Goal: Task Accomplishment & Management: Complete application form

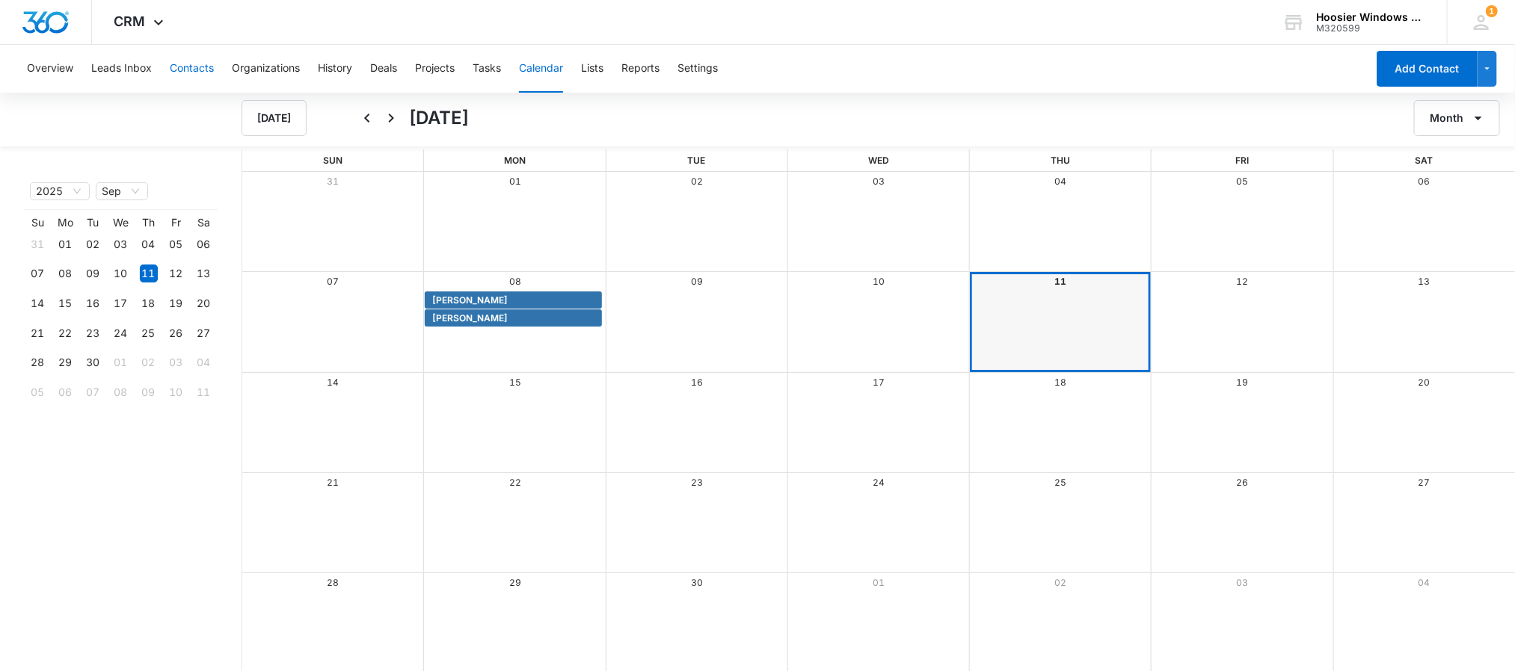
click at [185, 68] on button "Contacts" at bounding box center [192, 69] width 44 height 48
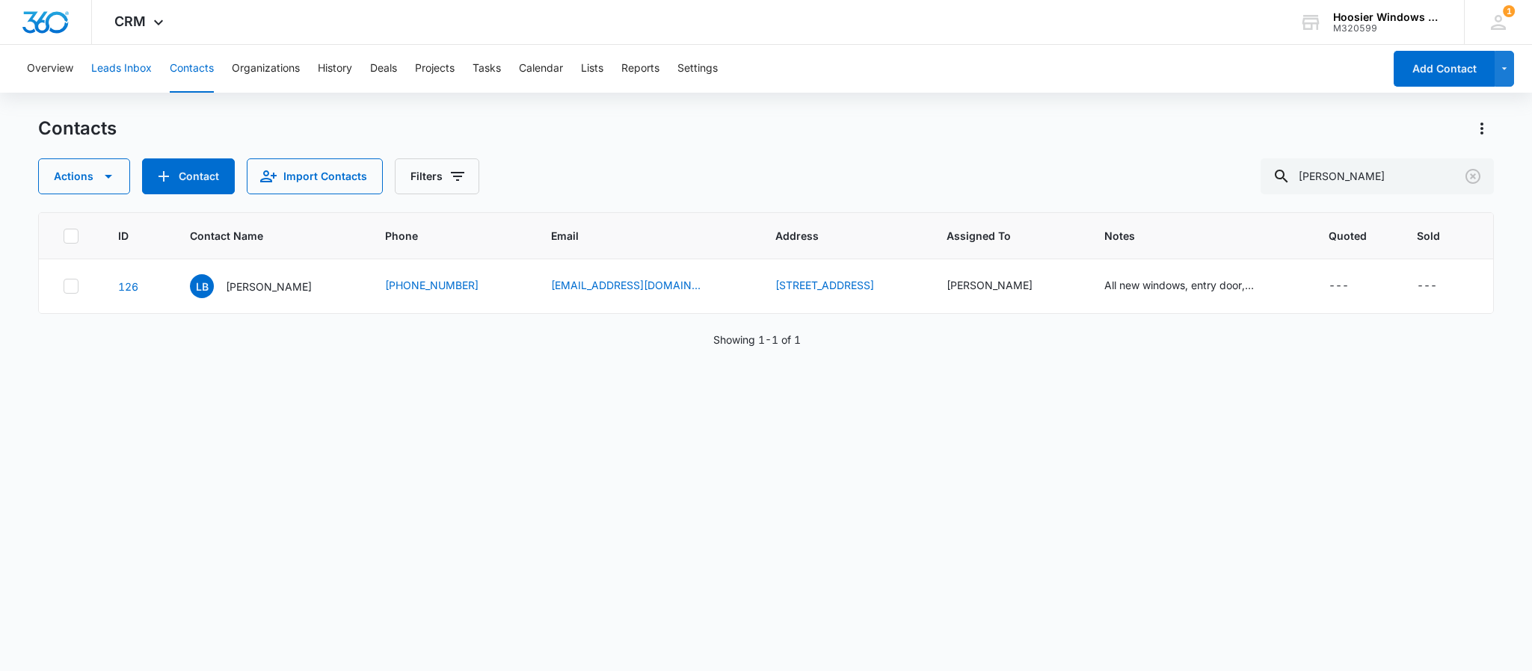
click at [133, 73] on button "Leads Inbox" at bounding box center [121, 69] width 61 height 48
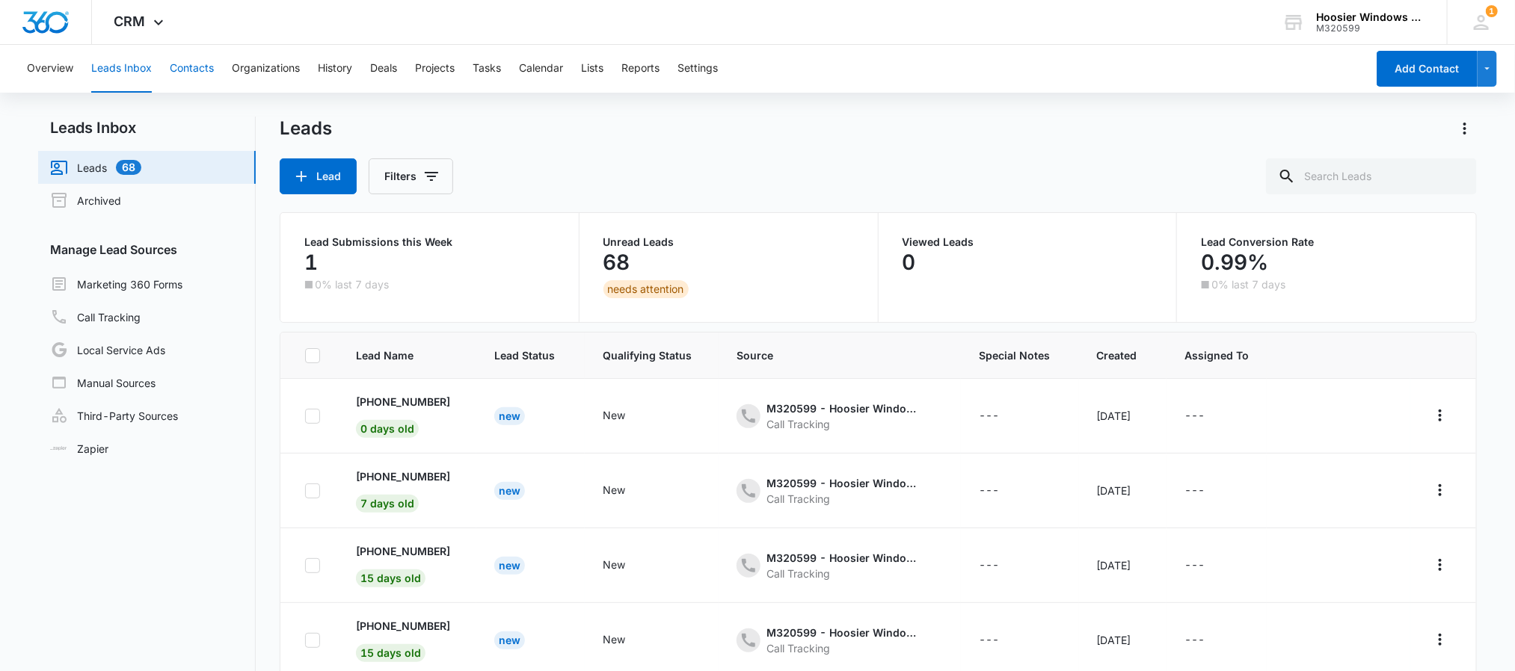
click at [198, 67] on button "Contacts" at bounding box center [192, 69] width 44 height 48
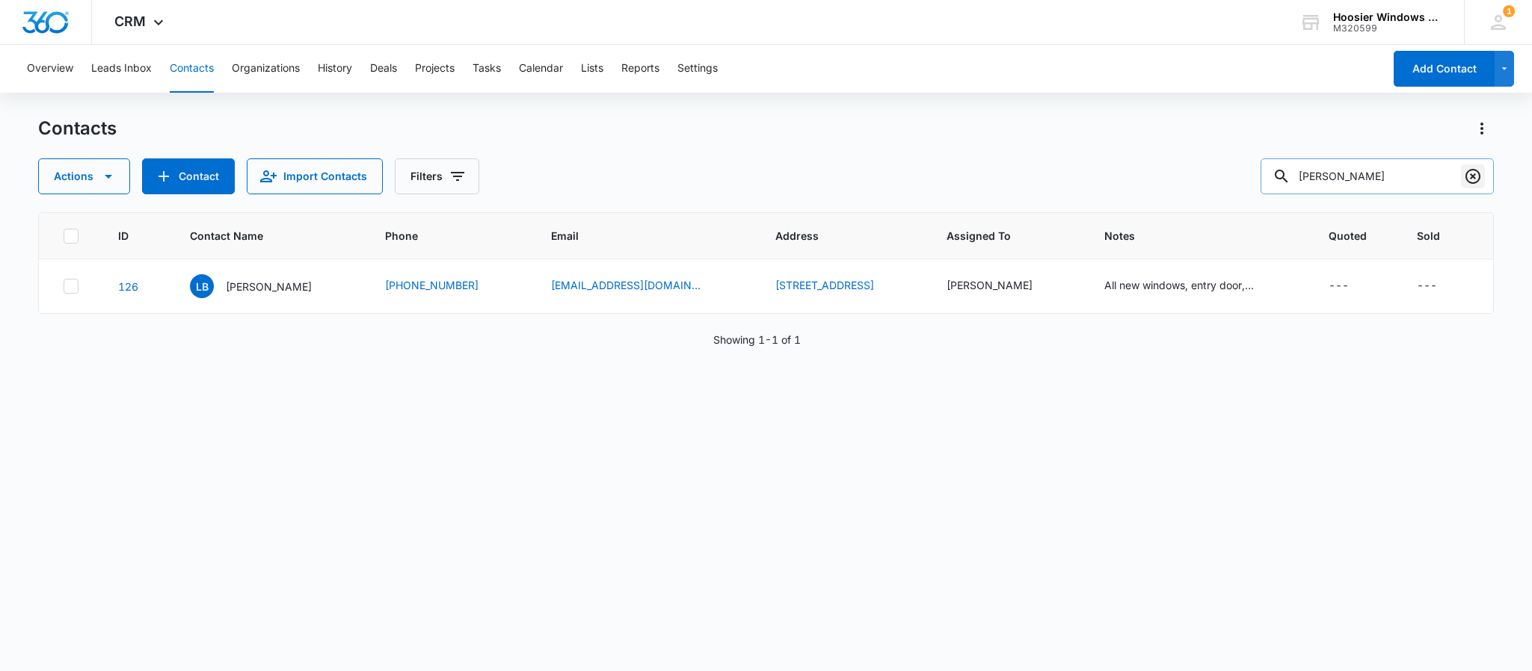
click at [1474, 176] on icon "Clear" at bounding box center [1473, 176] width 18 height 18
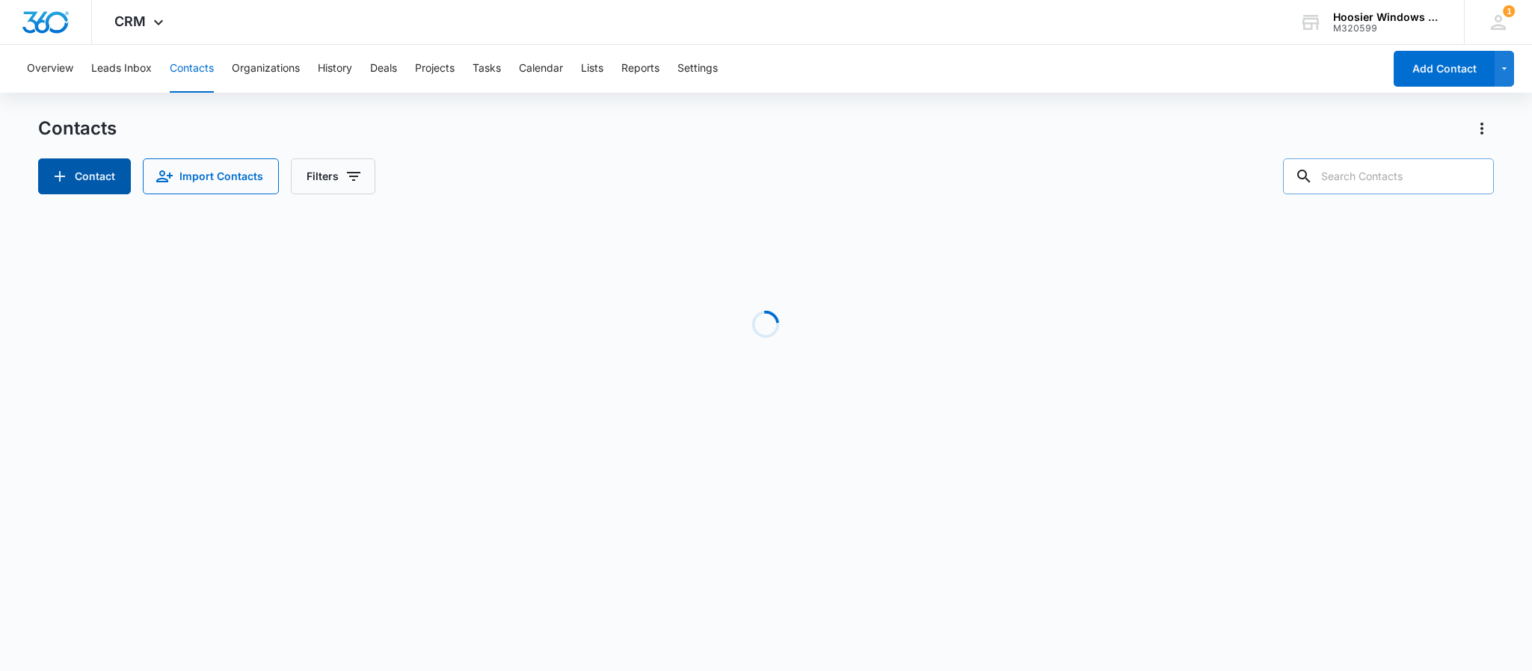
click at [81, 170] on button "Contact" at bounding box center [84, 177] width 93 height 36
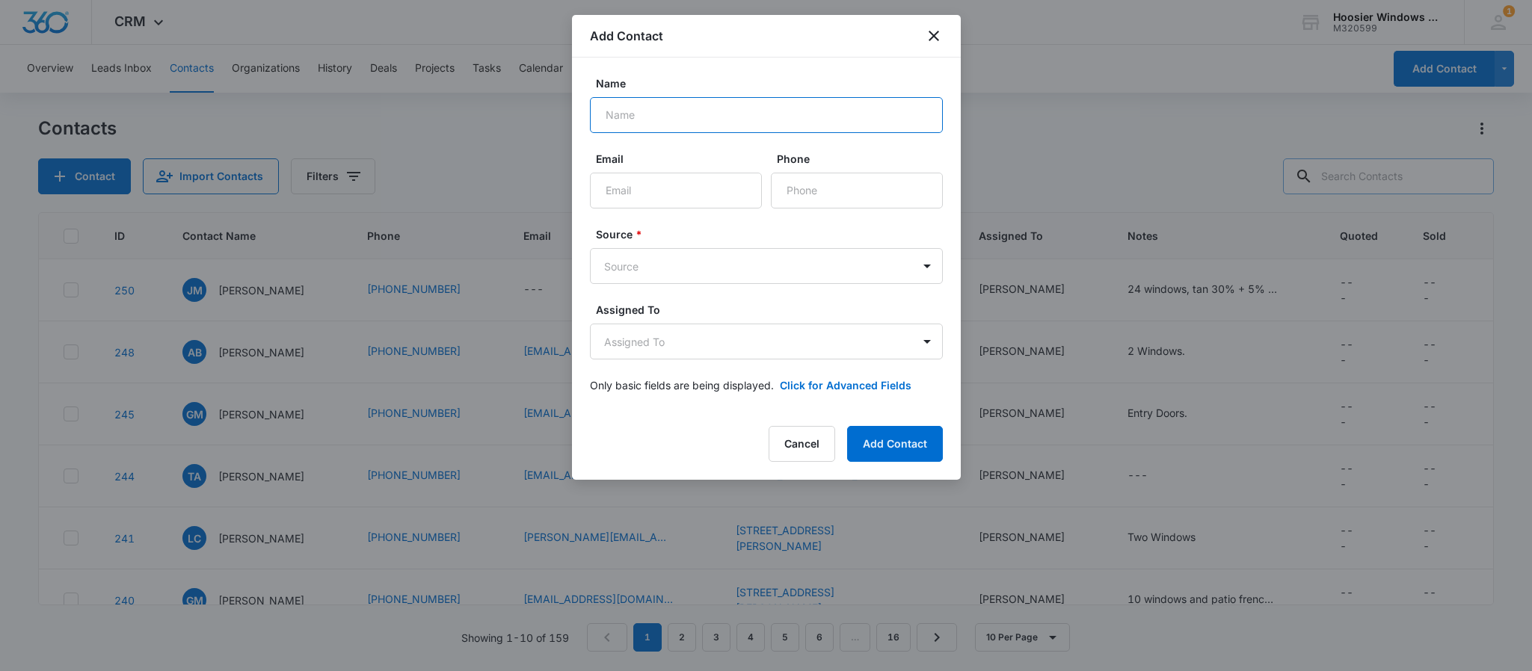
click at [696, 110] on input "Name" at bounding box center [766, 115] width 353 height 36
type input "[PERSON_NAME]"
click at [668, 185] on input "Email" at bounding box center [676, 191] width 172 height 36
click at [848, 194] on input "Phone" at bounding box center [857, 191] width 172 height 36
click at [847, 426] on button "Add Contact" at bounding box center [895, 444] width 96 height 36
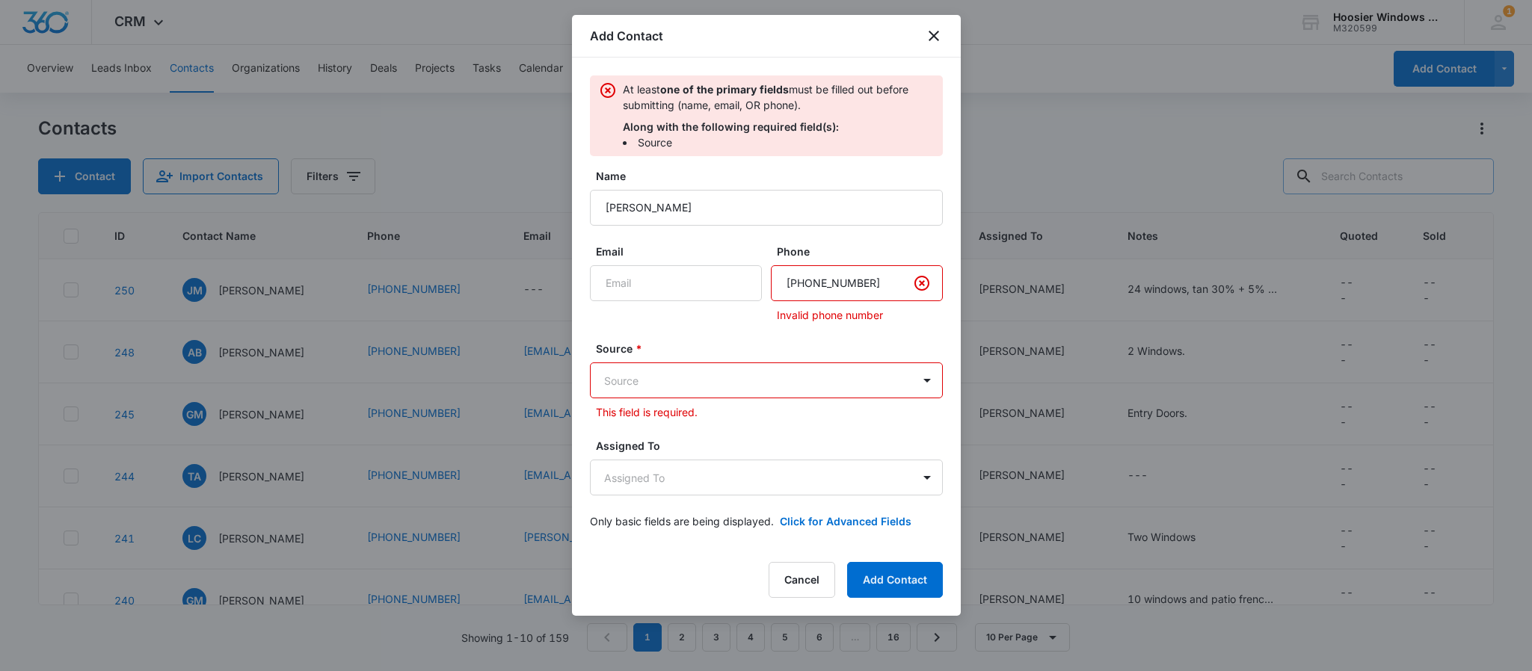
click at [671, 387] on body "CRM Apps Reputation Websites Forms CRM Email Social POS Content Ads Intelligenc…" at bounding box center [766, 335] width 1532 height 671
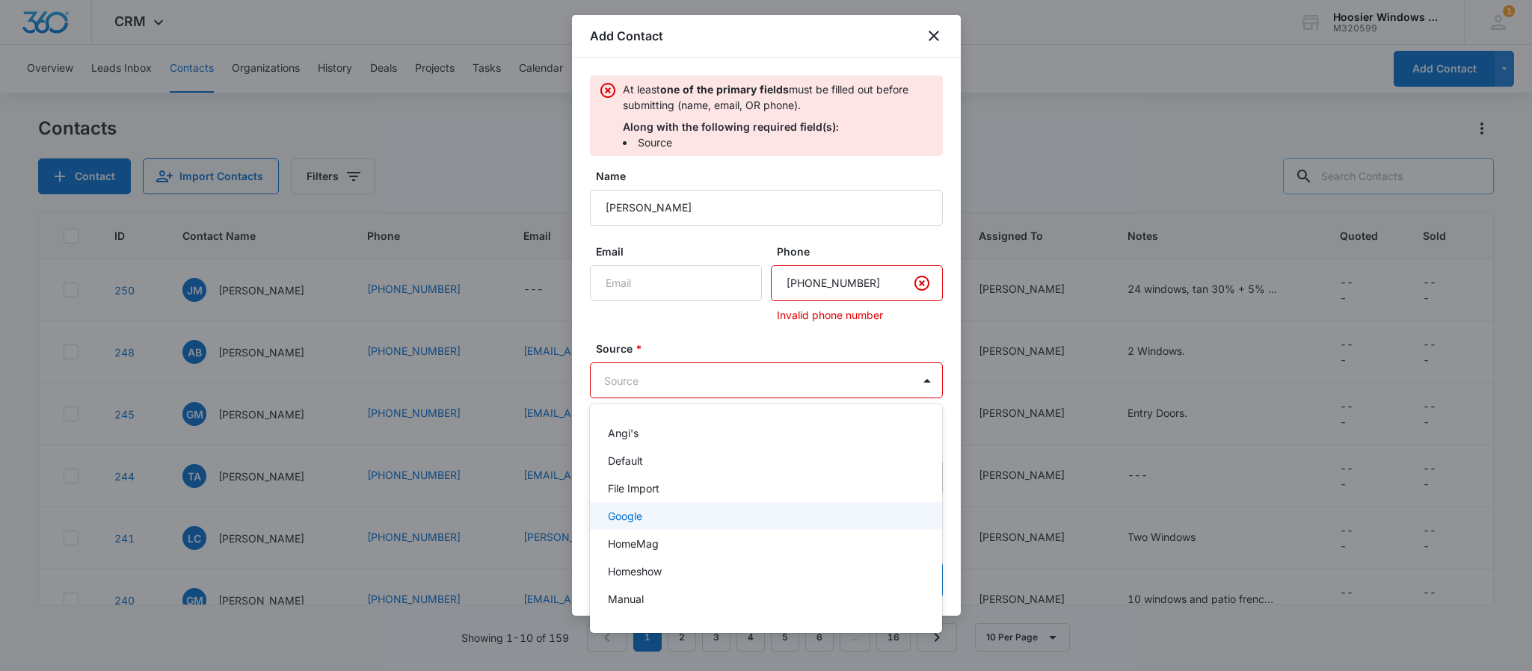
click at [640, 514] on p "Google" at bounding box center [625, 516] width 34 height 16
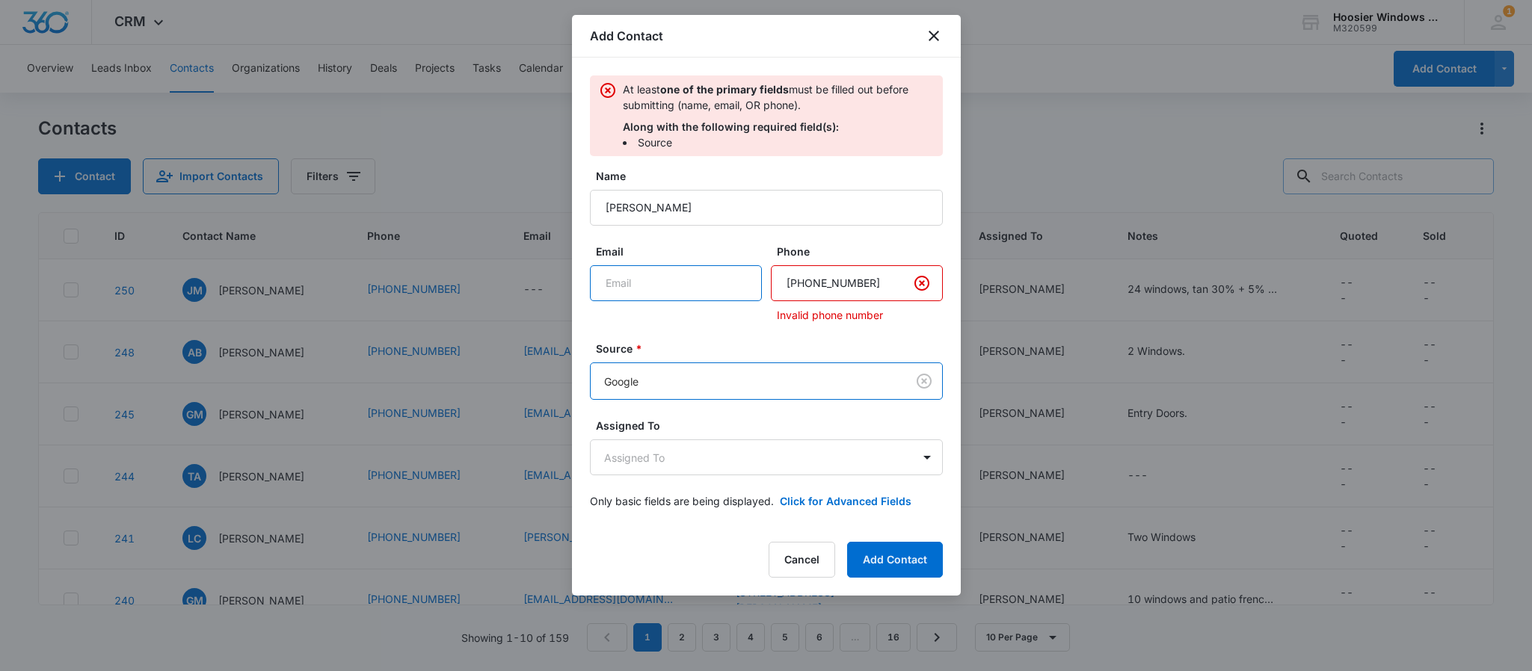
click at [680, 287] on input "Email" at bounding box center [676, 283] width 172 height 36
click at [691, 108] on p "At least one of the primary fields must be filled out before submitting (name, …" at bounding box center [778, 97] width 311 height 31
click at [656, 278] on input "Email" at bounding box center [676, 283] width 172 height 36
click at [852, 286] on input "Phone" at bounding box center [857, 283] width 172 height 36
click at [837, 286] on input "Phone" at bounding box center [857, 283] width 172 height 36
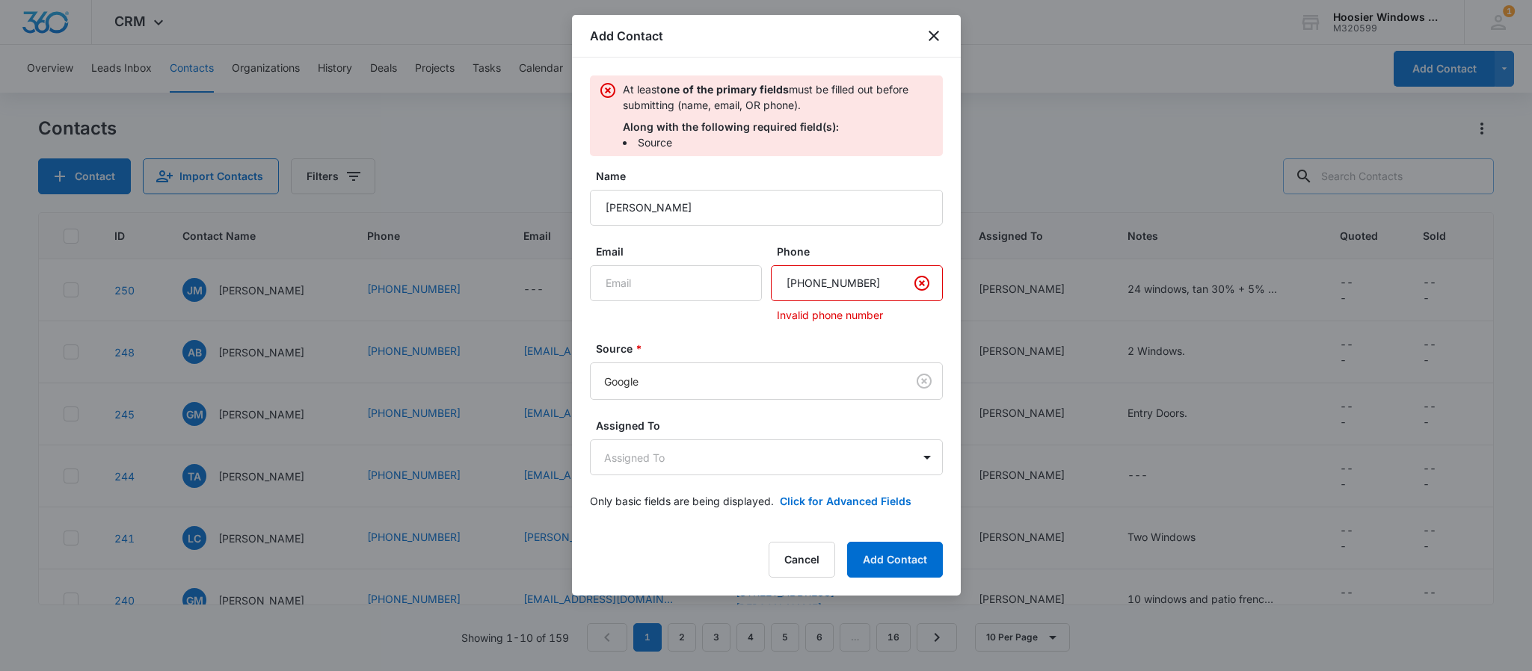
type input "[PHONE_NUMBER]"
click at [689, 285] on input "Email" at bounding box center [676, 283] width 172 height 36
click at [915, 283] on icon "Clear" at bounding box center [921, 283] width 15 height 15
type input "[PHONE_NUMBER]"
click at [671, 279] on input "Email" at bounding box center [676, 283] width 172 height 36
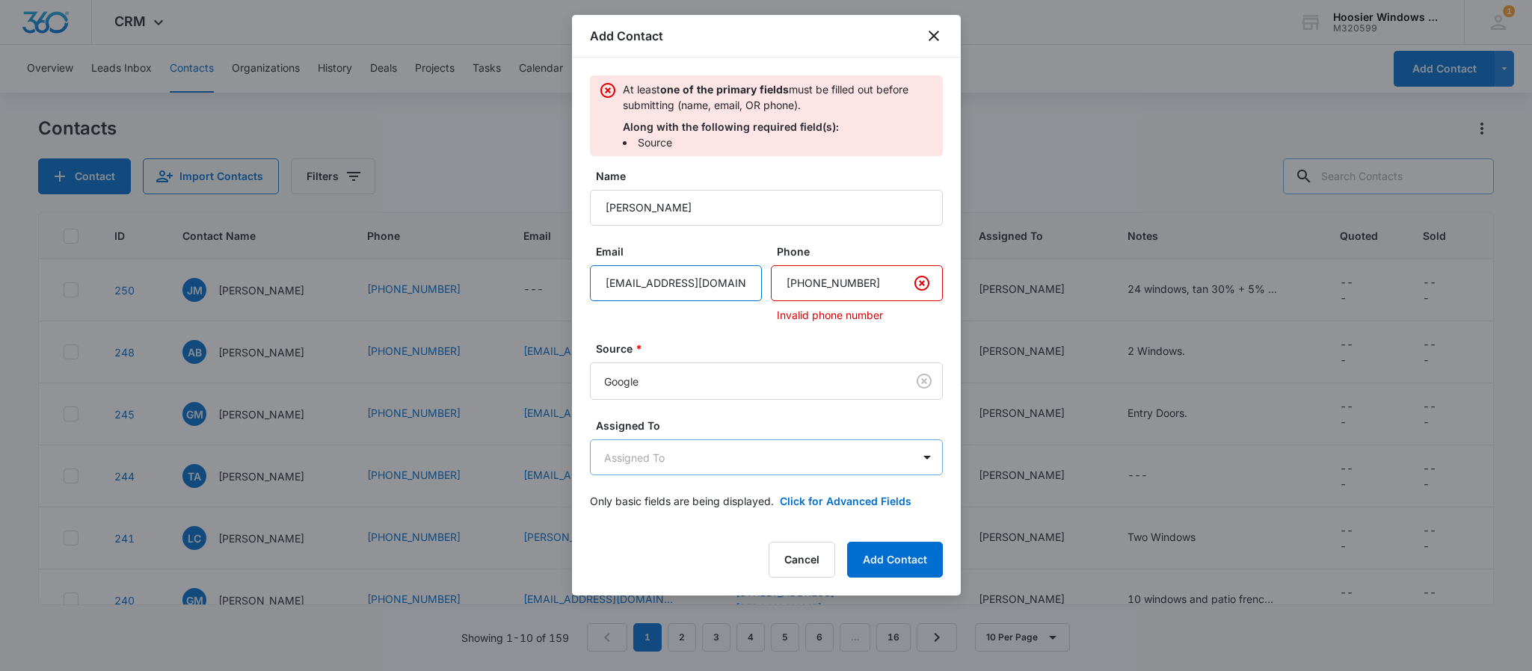
type input "[EMAIL_ADDRESS][DOMAIN_NAME]"
click at [702, 447] on body "CRM Apps Reputation Websites Forms CRM Email Social POS Content Ads Intelligenc…" at bounding box center [766, 335] width 1532 height 671
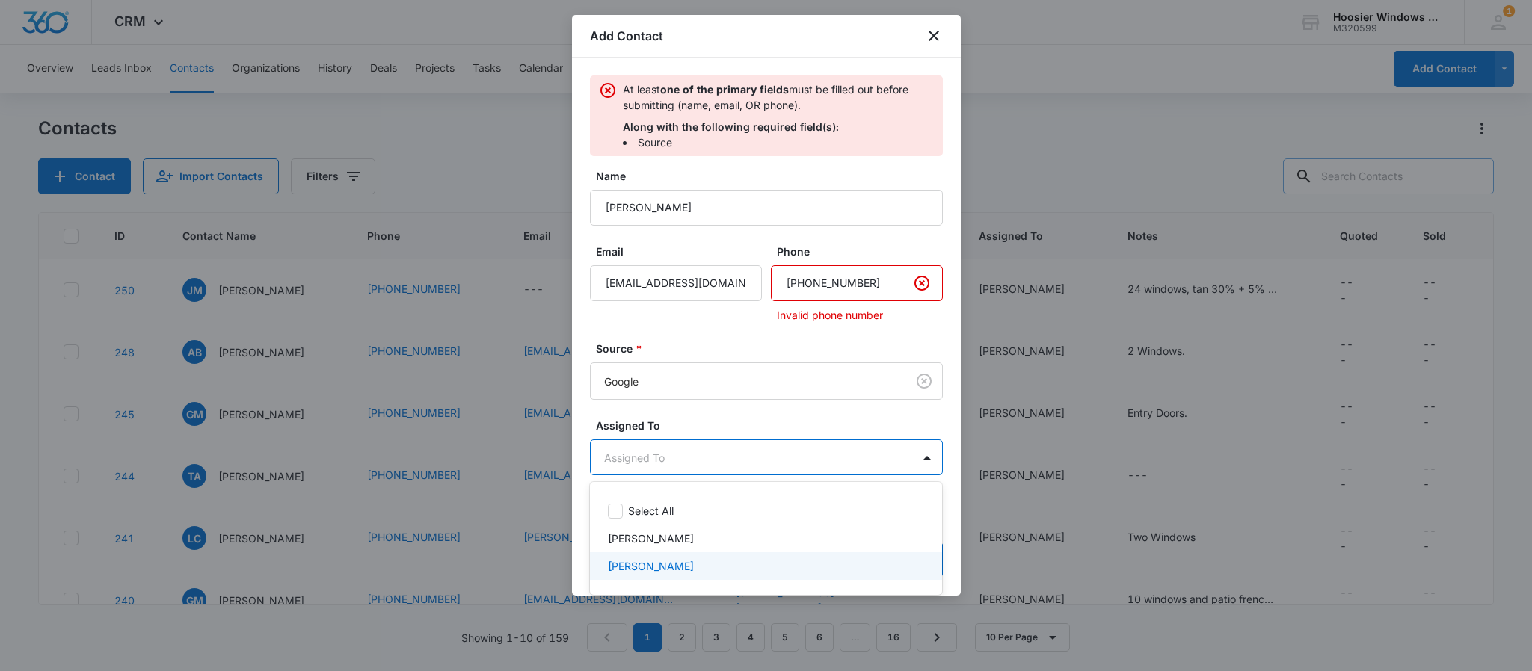
click at [648, 566] on p "[PERSON_NAME]" at bounding box center [651, 567] width 86 height 16
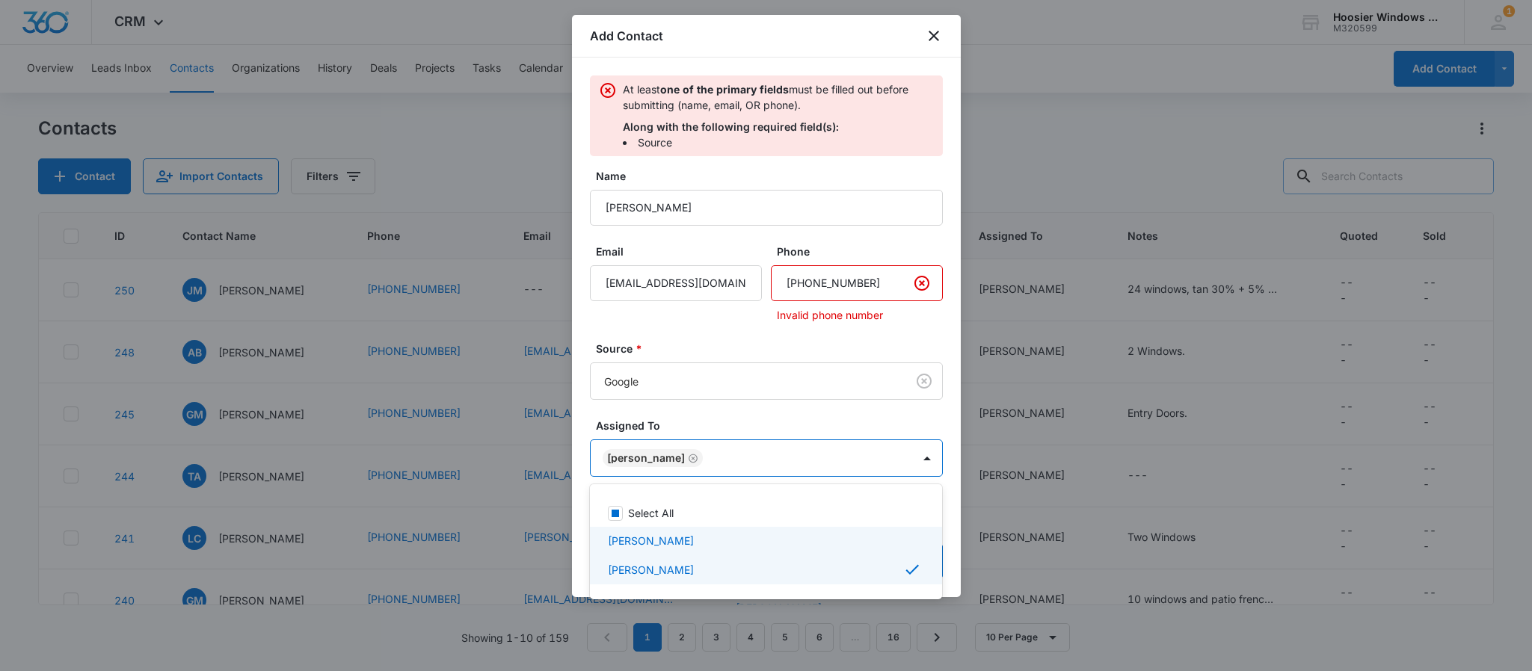
click at [732, 429] on div at bounding box center [766, 335] width 1532 height 671
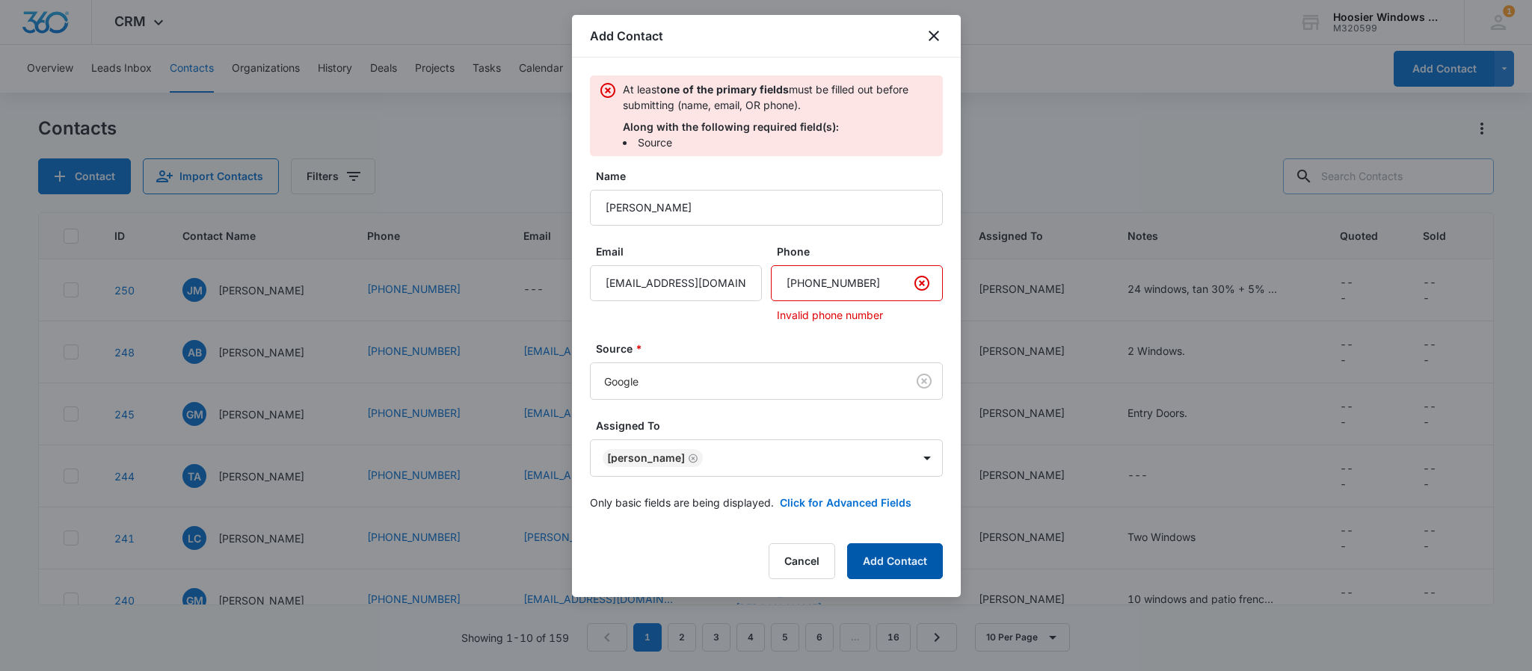
click at [869, 548] on button "Add Contact" at bounding box center [895, 562] width 96 height 36
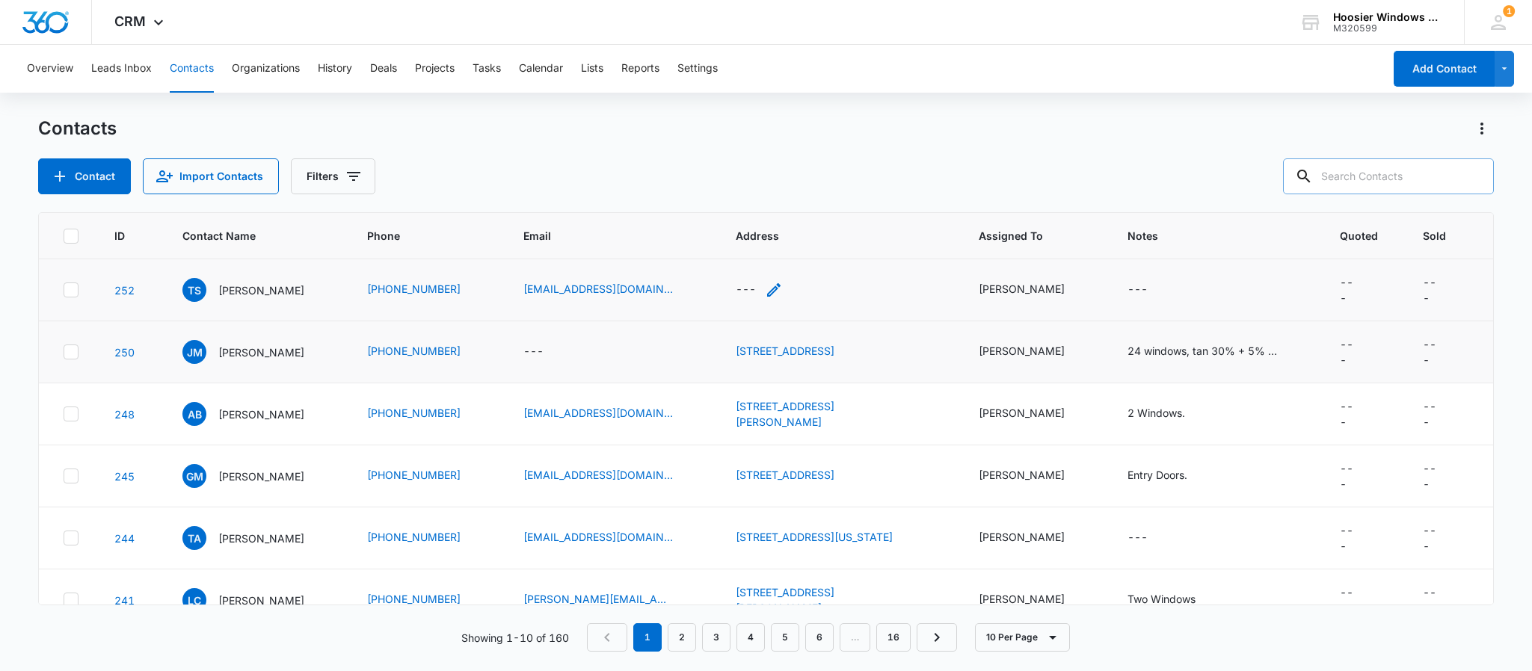
click at [736, 287] on div "---" at bounding box center [746, 290] width 20 height 18
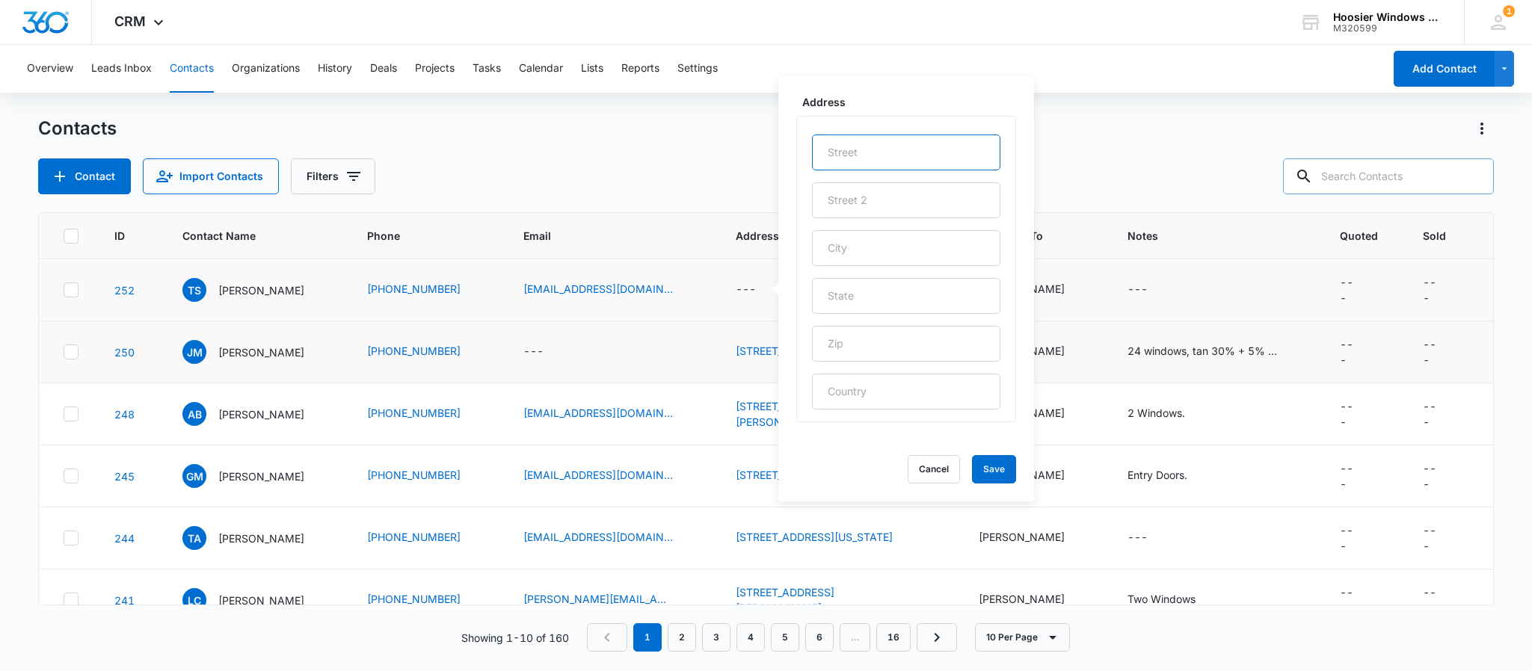
click at [855, 153] on input "text" at bounding box center [906, 153] width 188 height 36
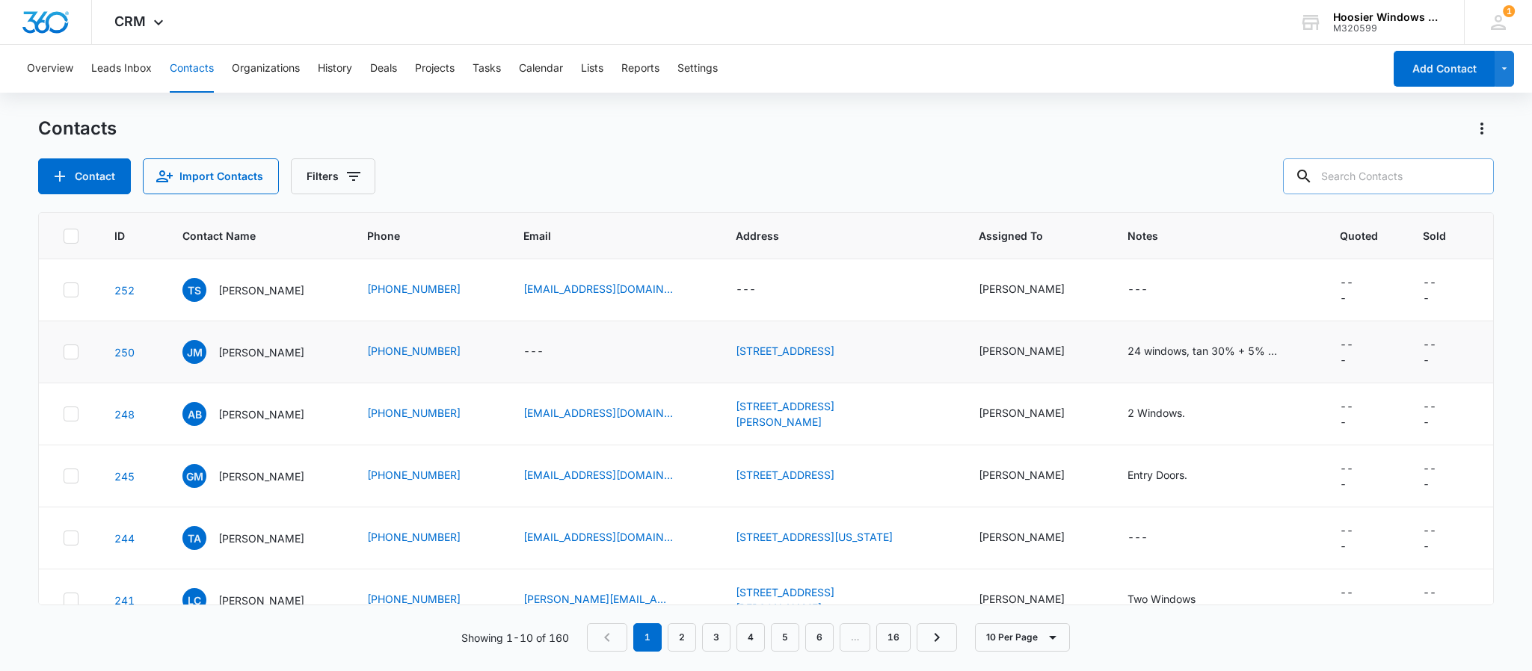
click at [704, 153] on div "Contacts Contact Import Contacts Filters" at bounding box center [766, 156] width 1456 height 78
click at [736, 287] on div "---" at bounding box center [746, 290] width 20 height 18
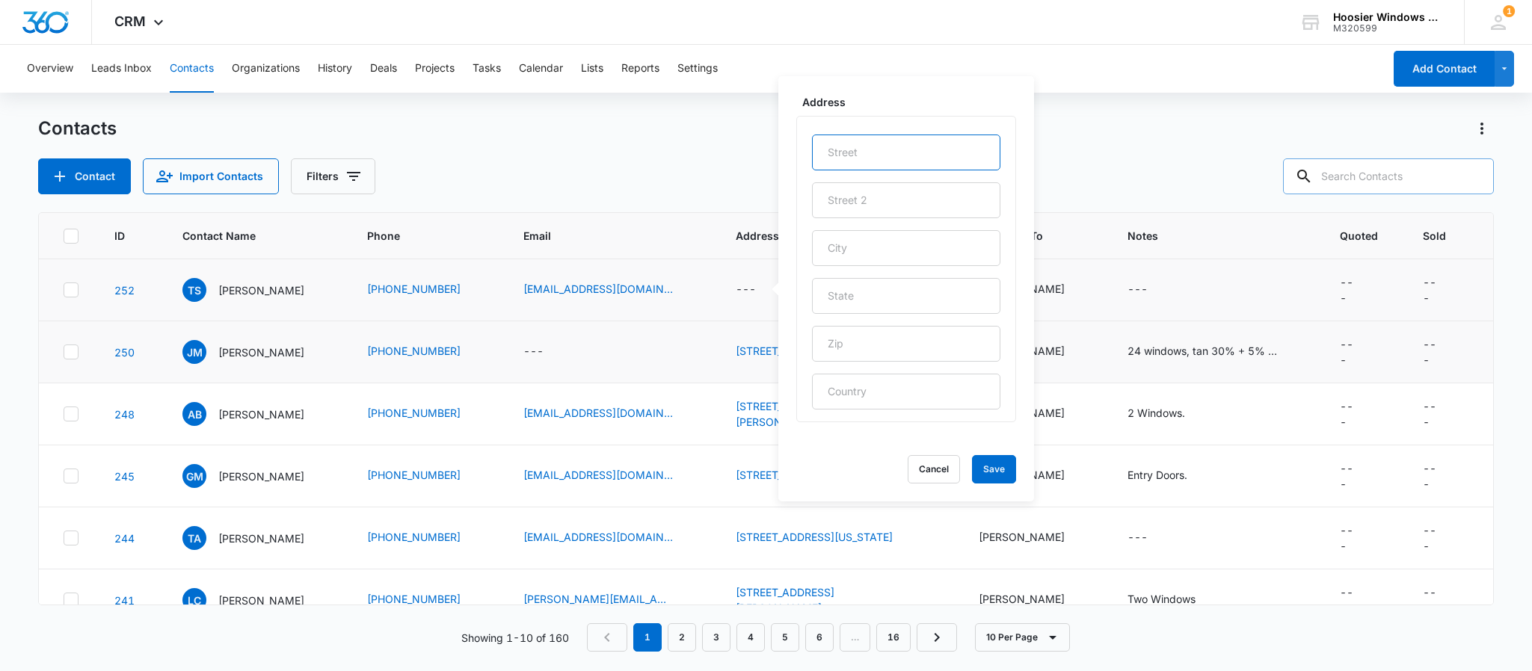
click at [878, 149] on input "text" at bounding box center [906, 153] width 188 height 36
type input "11922 Discovery Cir"
click at [867, 263] on input "text" at bounding box center [906, 248] width 188 height 36
type input "[GEOGRAPHIC_DATA]"
click at [855, 286] on input "text" at bounding box center [906, 296] width 188 height 36
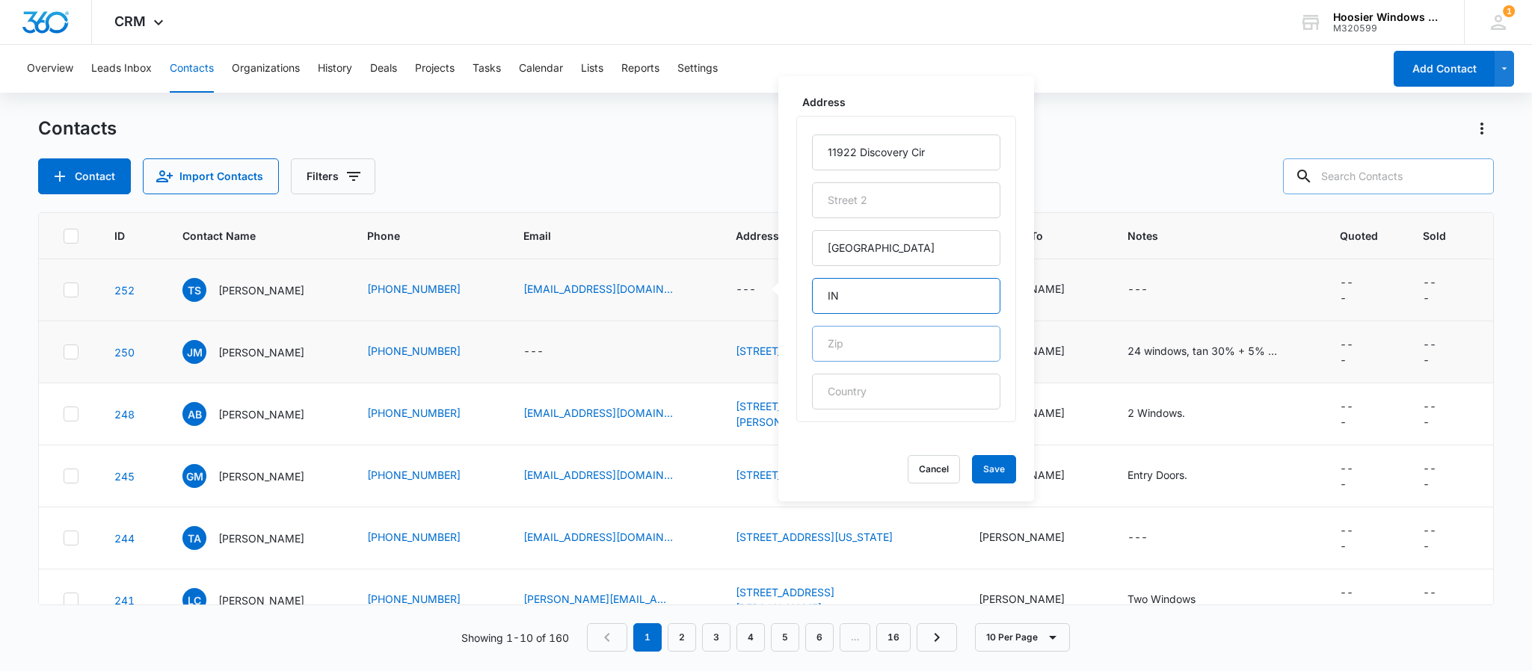
type input "IN"
click at [850, 344] on input "text" at bounding box center [906, 344] width 188 height 36
type input "46236"
click at [972, 460] on button "Save" at bounding box center [994, 469] width 44 height 28
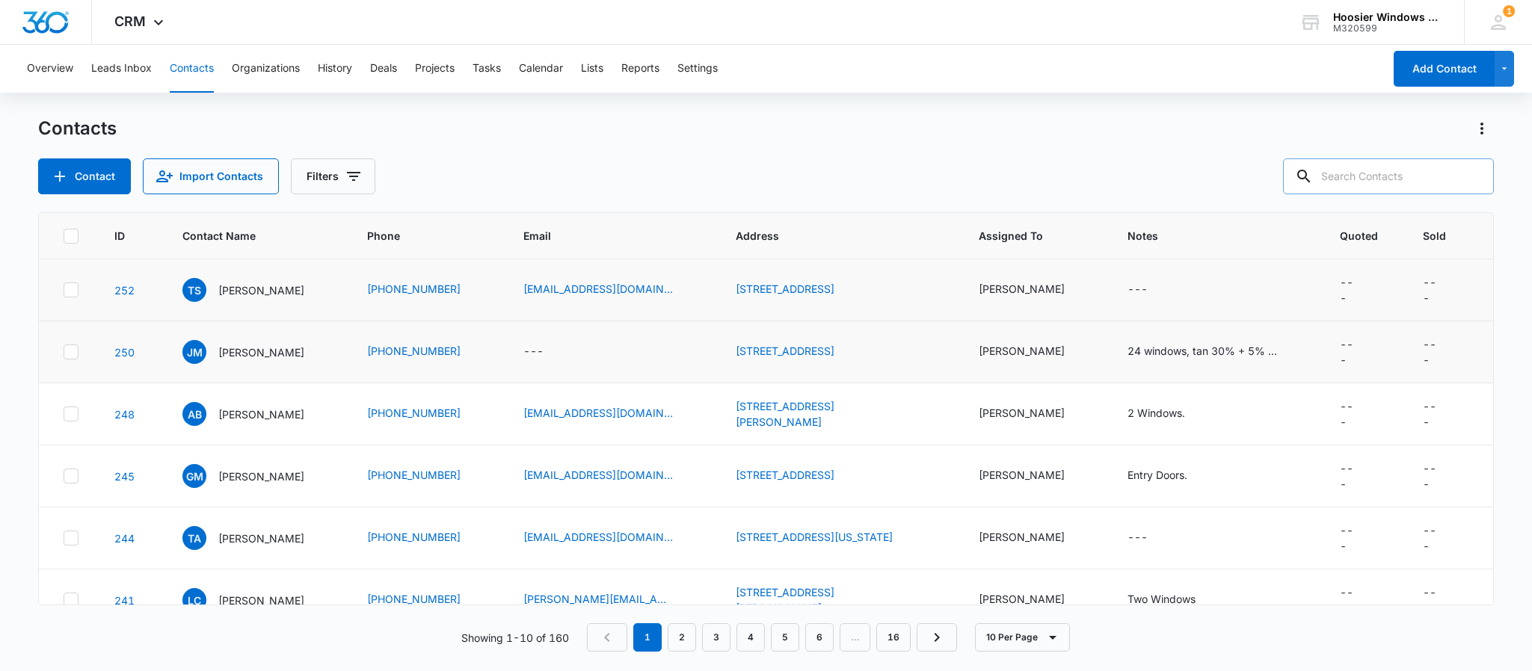
click at [1126, 280] on td "---" at bounding box center [1216, 290] width 212 height 62
click at [1128, 292] on div "---" at bounding box center [1138, 290] width 20 height 18
click at [1166, 153] on textarea "Notes" at bounding box center [1144, 170] width 177 height 85
type textarea "2 Windows and Entry Door."
click at [1190, 247] on button "Save" at bounding box center [1211, 242] width 44 height 28
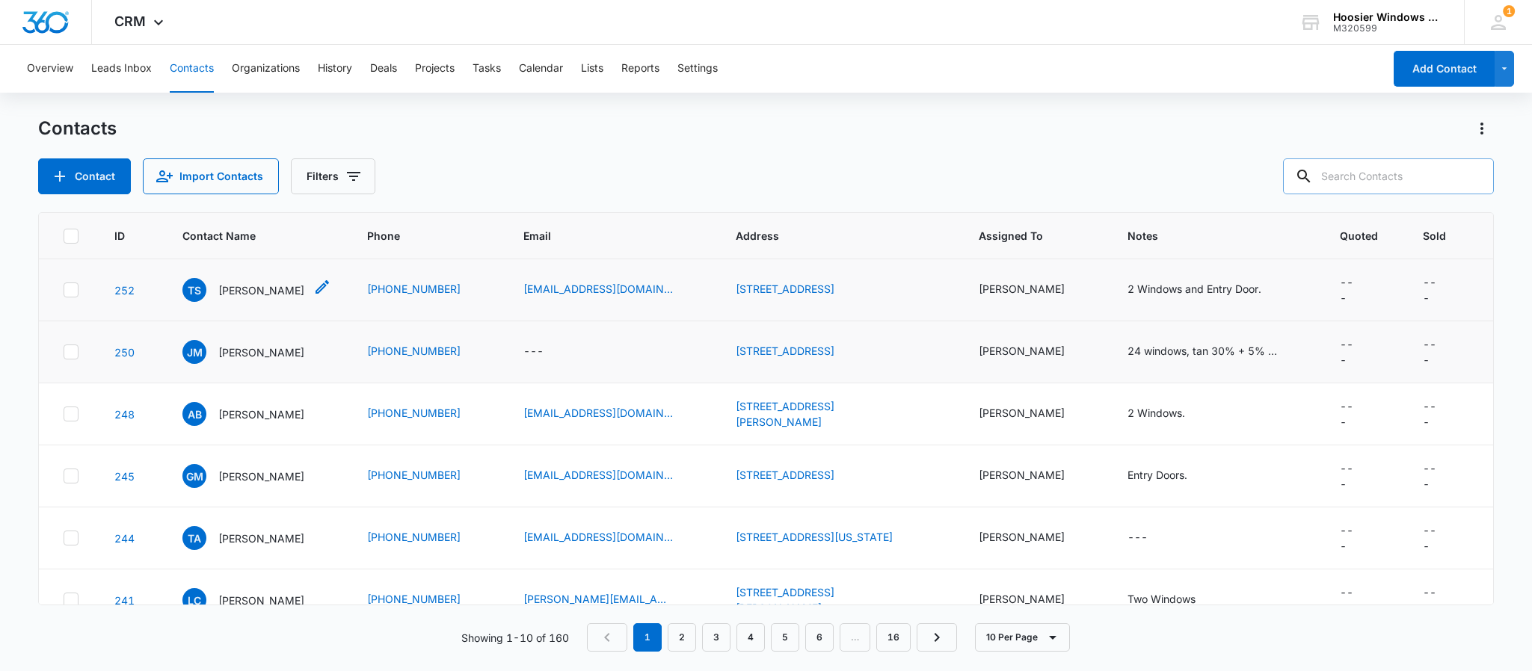
click at [260, 283] on p "[PERSON_NAME]" at bounding box center [261, 291] width 86 height 16
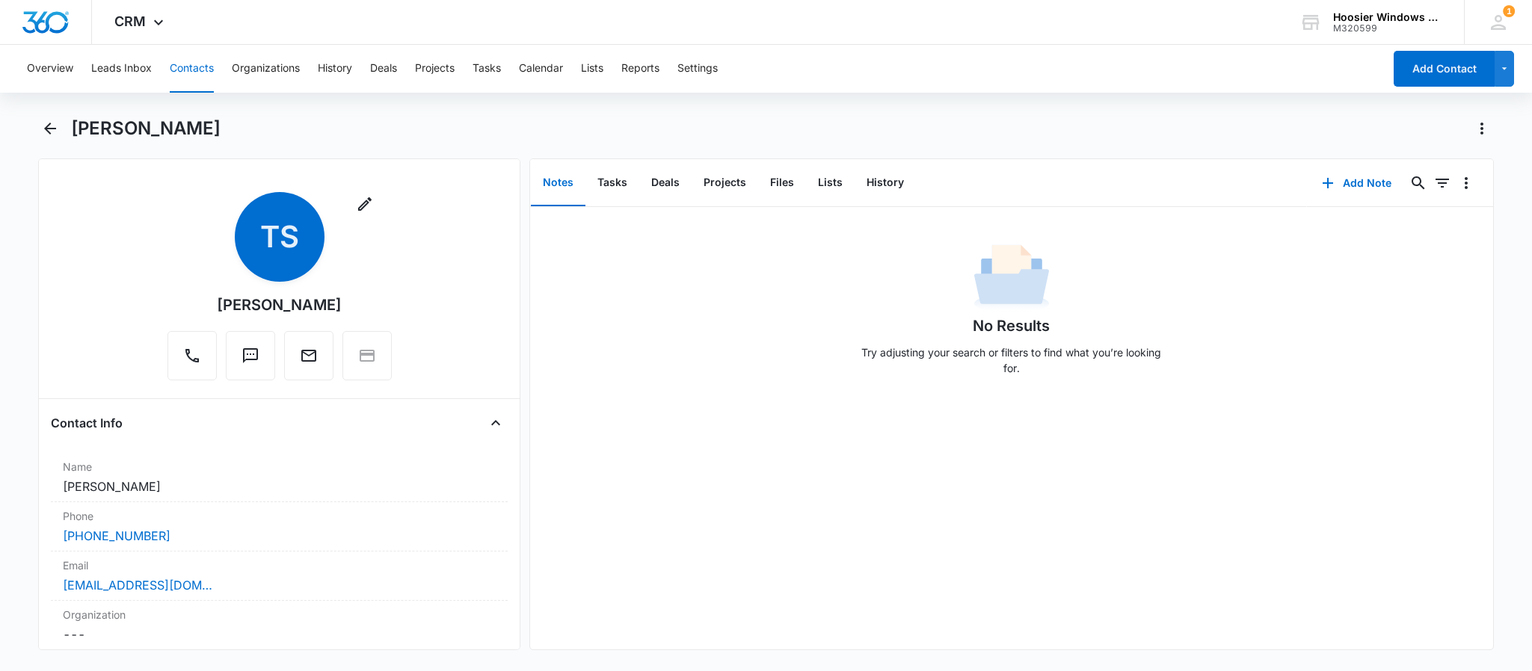
scroll to position [186, 0]
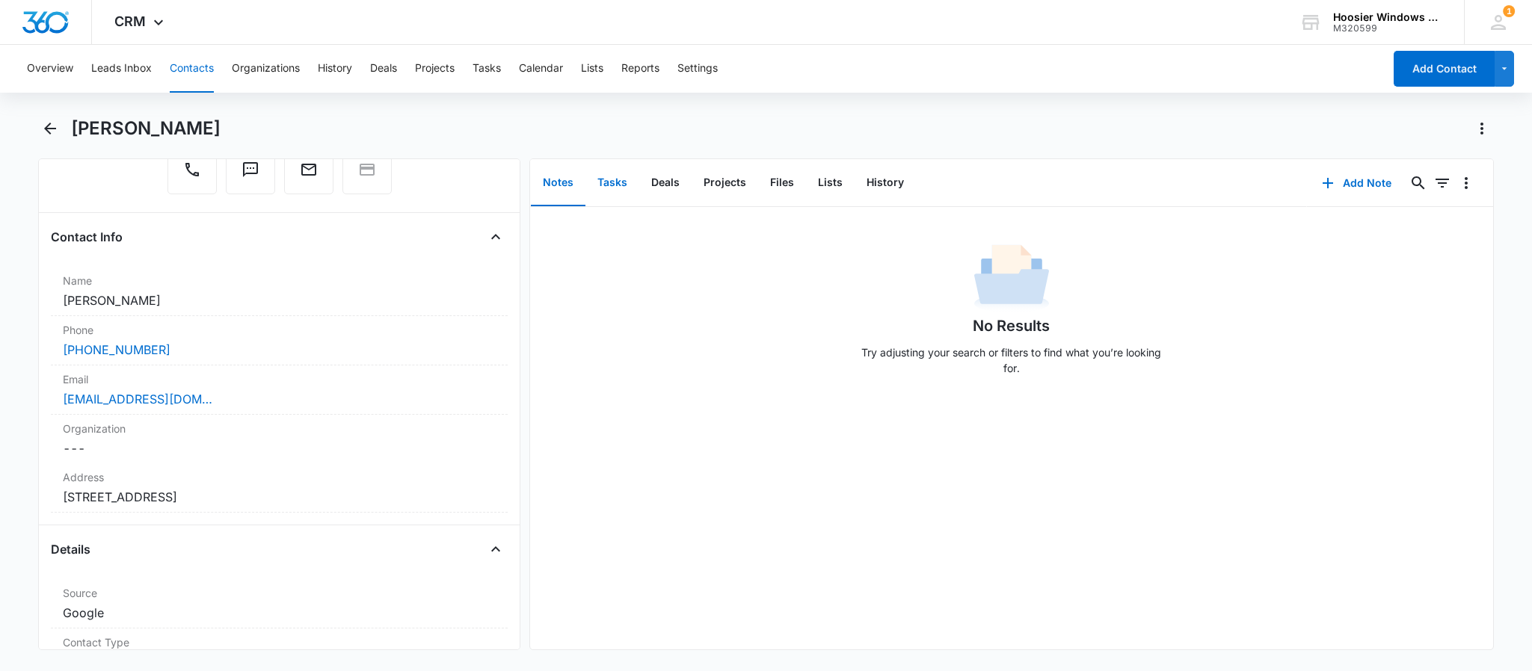
click at [613, 182] on button "Tasks" at bounding box center [612, 183] width 54 height 46
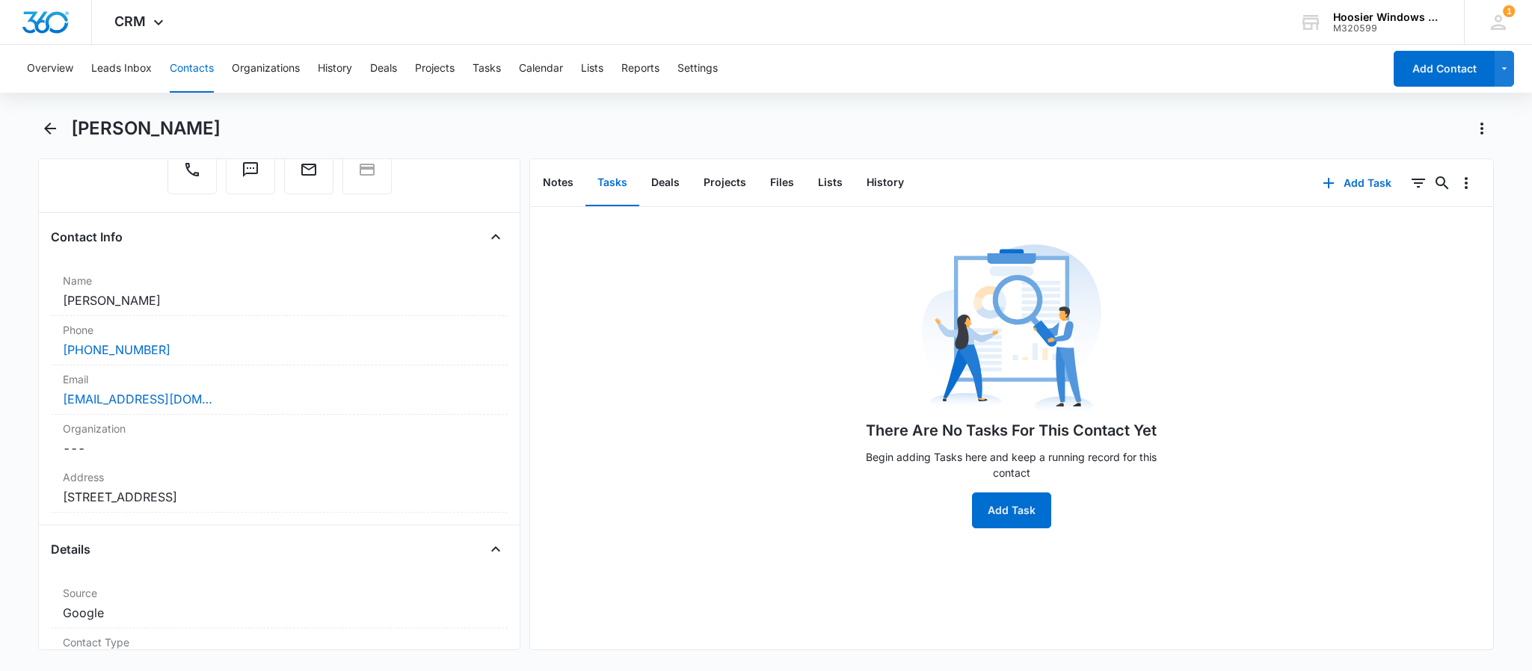
click at [1006, 491] on div "There Are No Tasks For This Contact Yet Begin adding Tasks here and keep a runn…" at bounding box center [1012, 384] width 314 height 289
click at [991, 505] on button "Add Task" at bounding box center [1011, 511] width 79 height 36
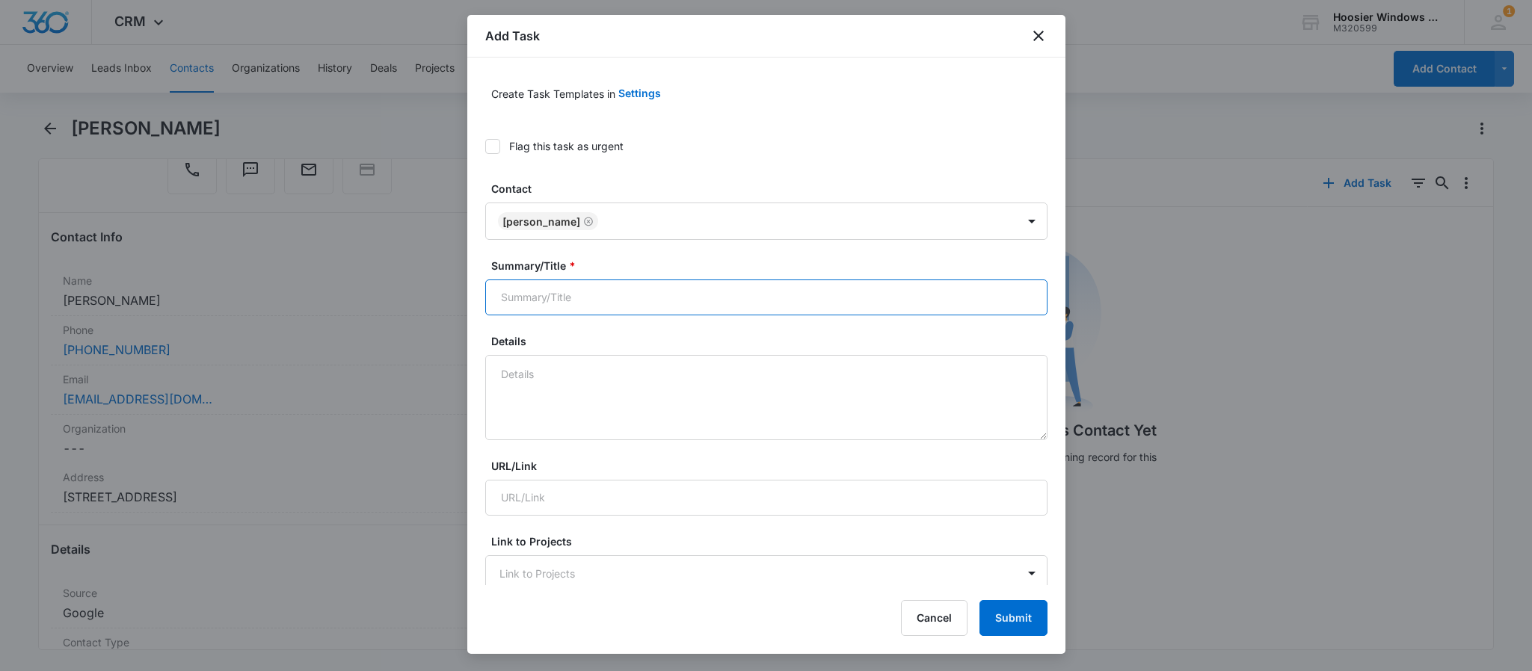
click at [756, 292] on input "Summary/Title *" at bounding box center [766, 298] width 562 height 36
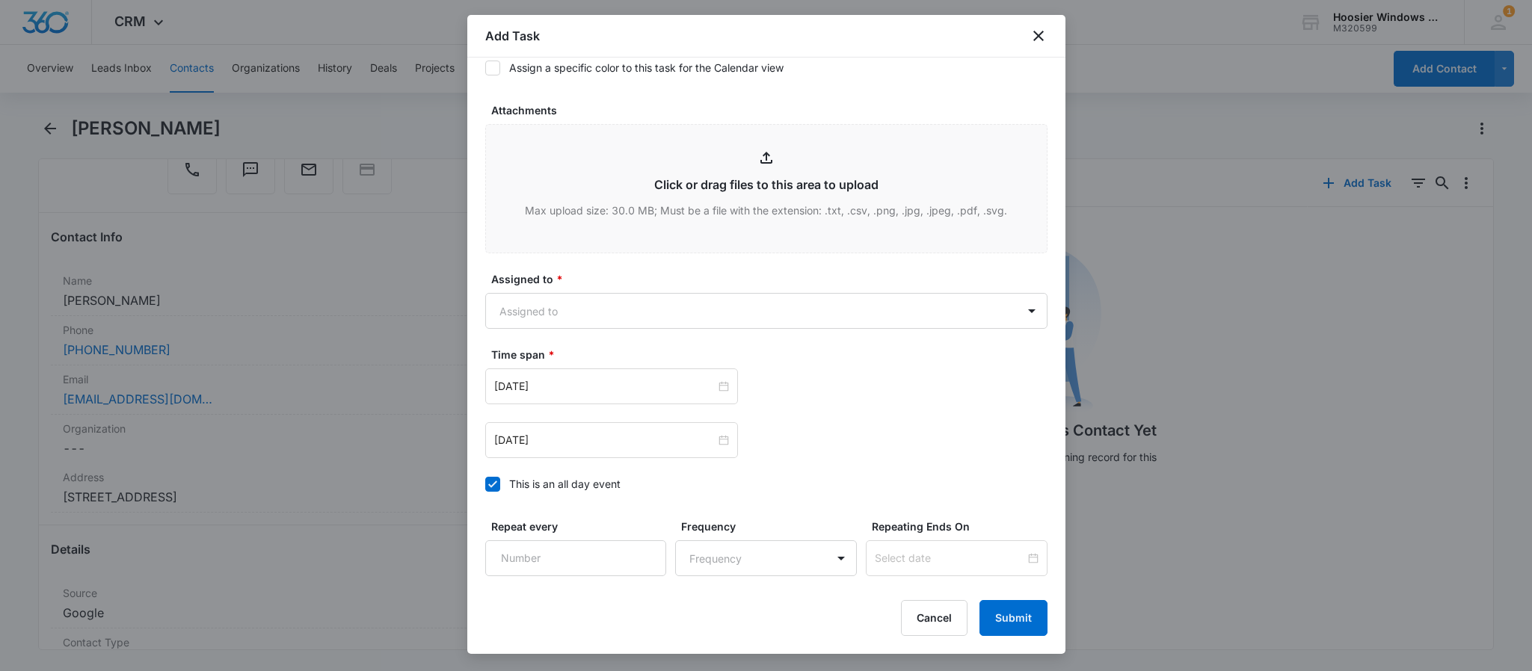
scroll to position [678, 0]
type input "[PERSON_NAME]"
click at [588, 316] on body "CRM Apps Reputation Websites Forms CRM Email Social POS Content Ads Intelligenc…" at bounding box center [766, 335] width 1532 height 671
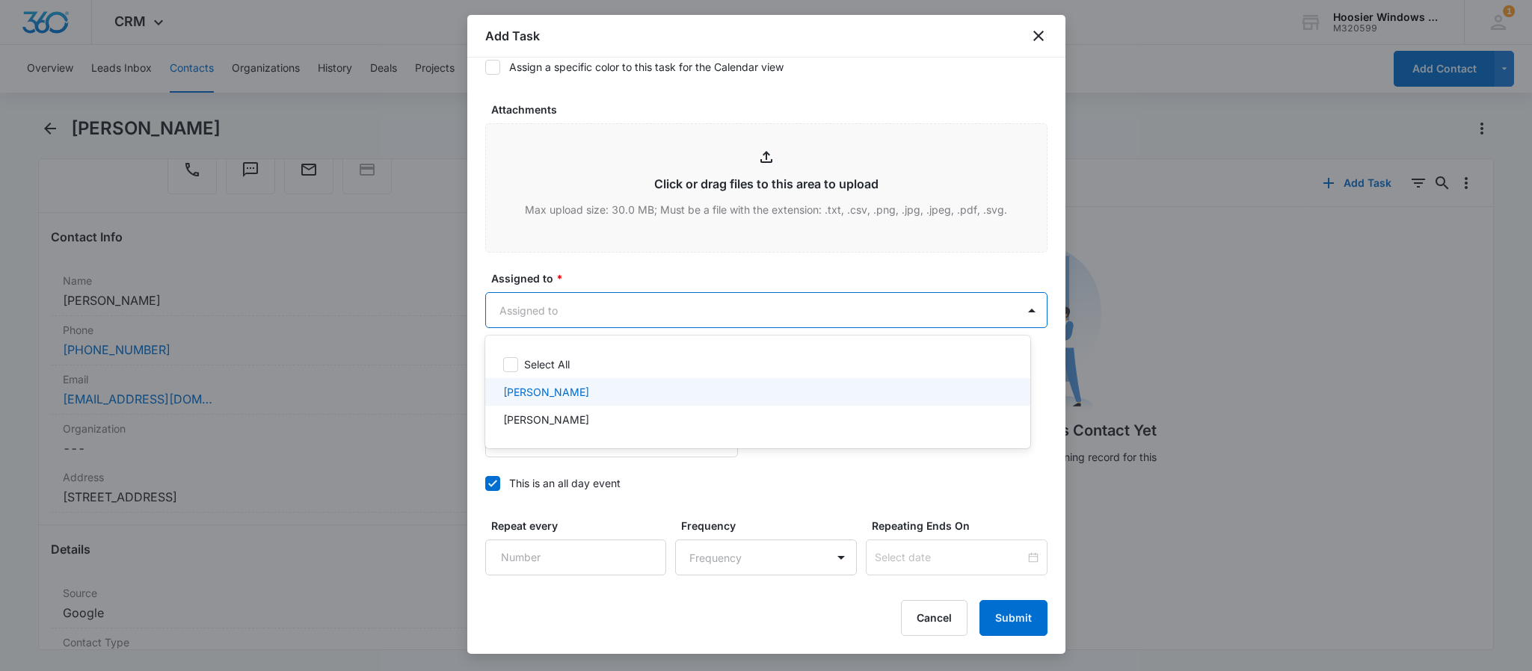
click at [556, 393] on p "[PERSON_NAME]" at bounding box center [546, 392] width 86 height 16
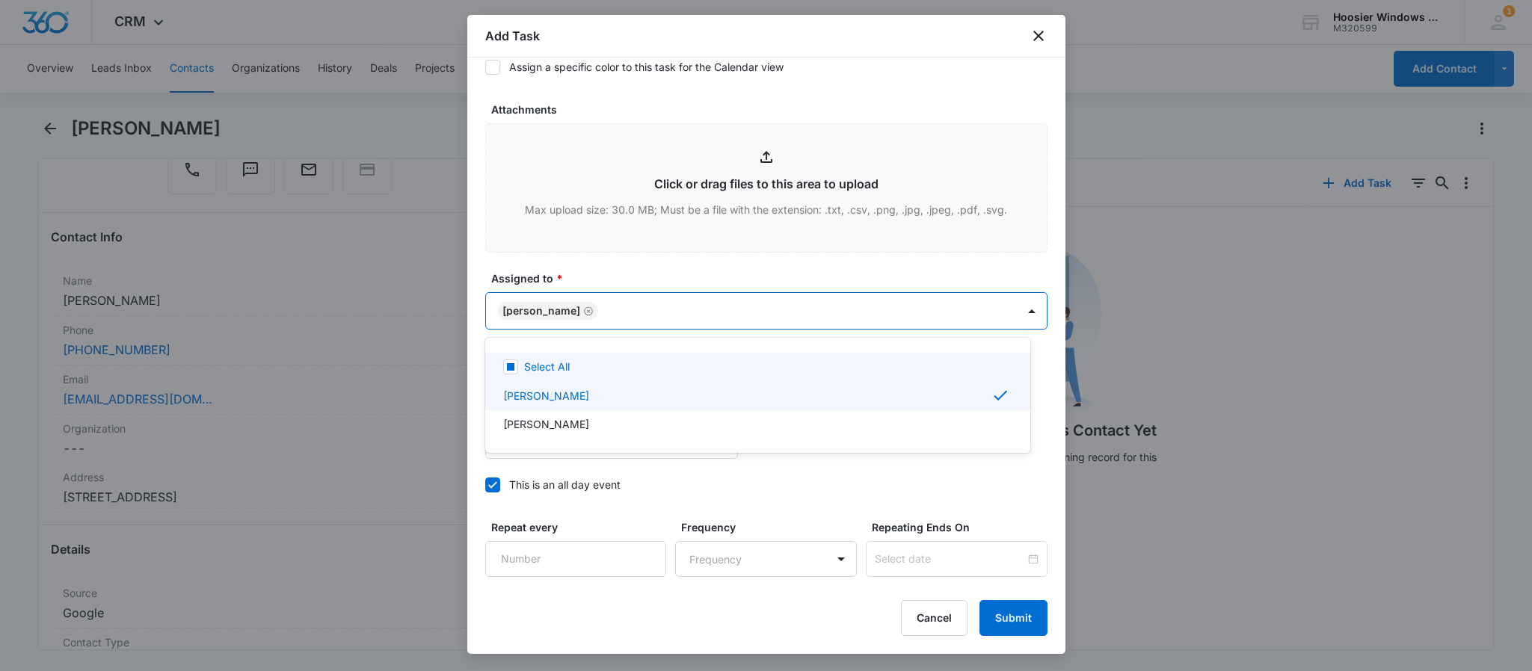
click at [608, 268] on div at bounding box center [766, 335] width 1532 height 671
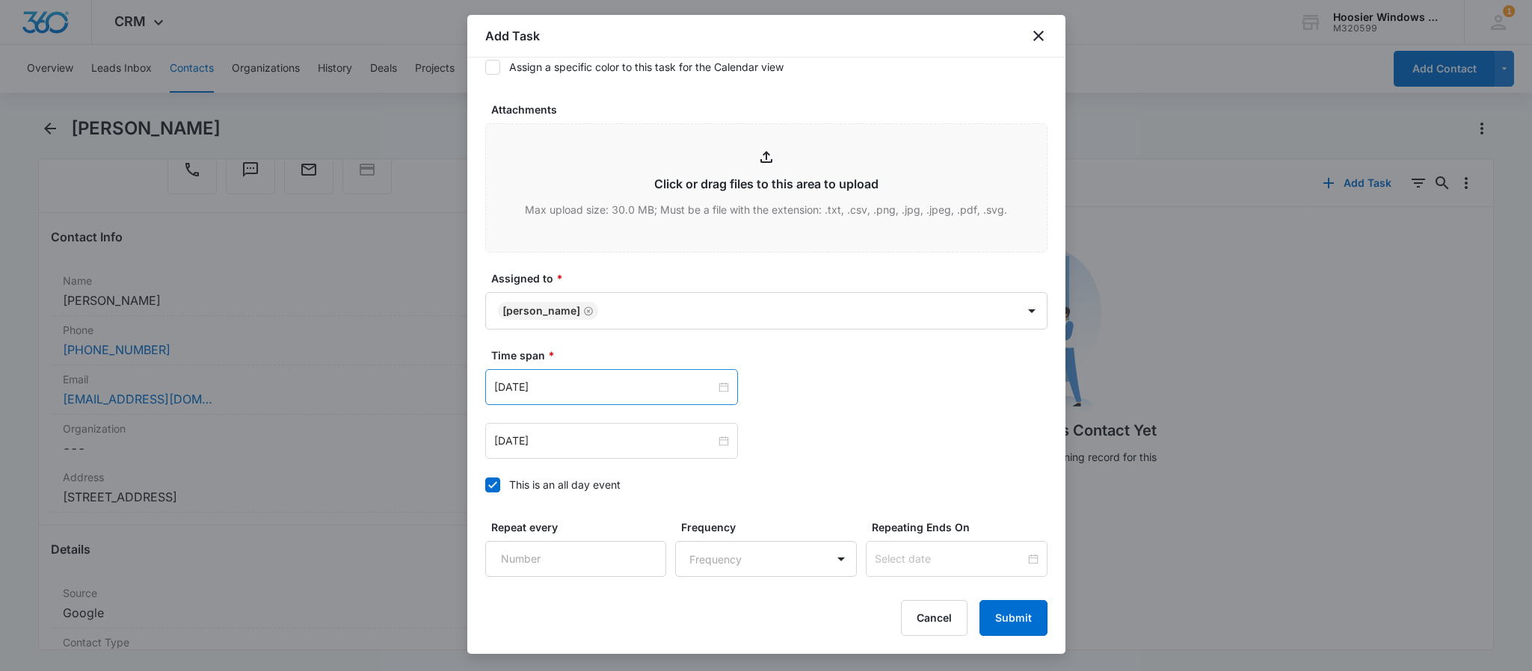
click at [592, 378] on div "[DATE]" at bounding box center [611, 387] width 253 height 36
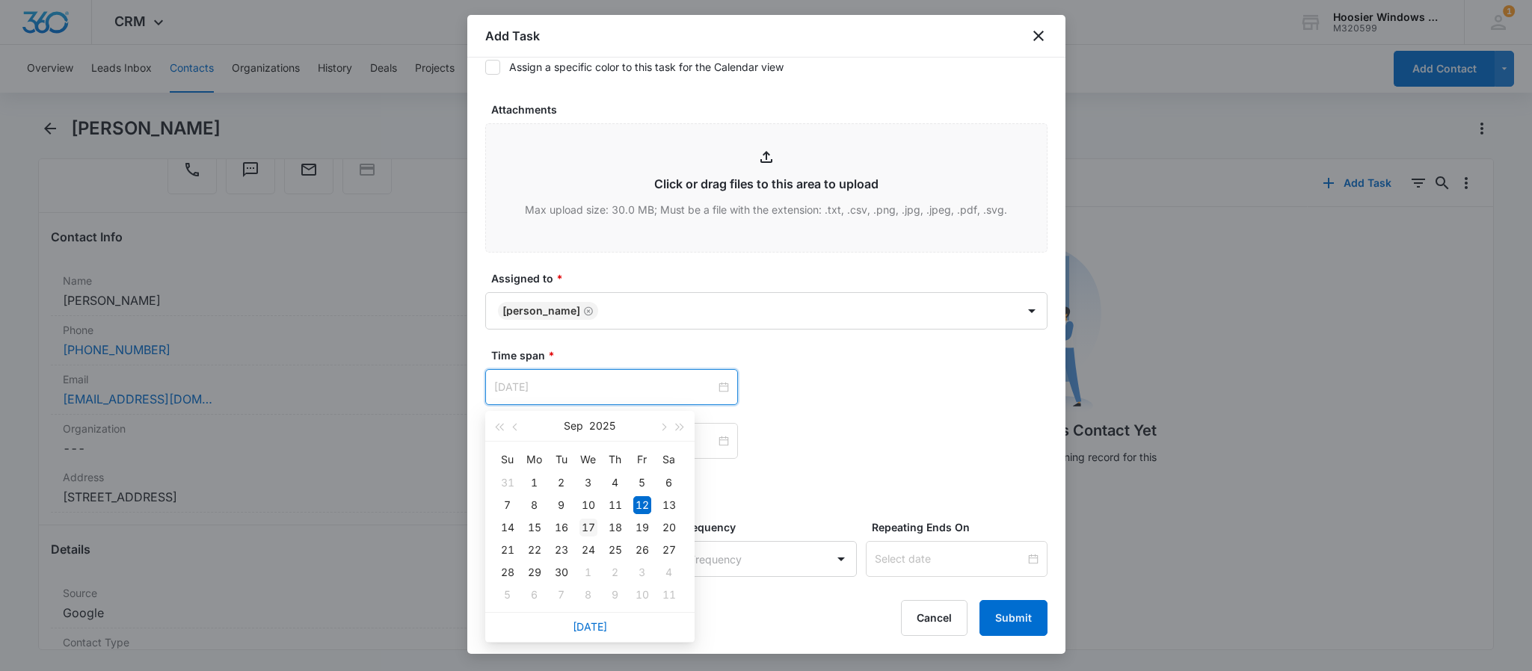
type input "[DATE]"
click at [588, 526] on div "17" at bounding box center [588, 528] width 18 height 18
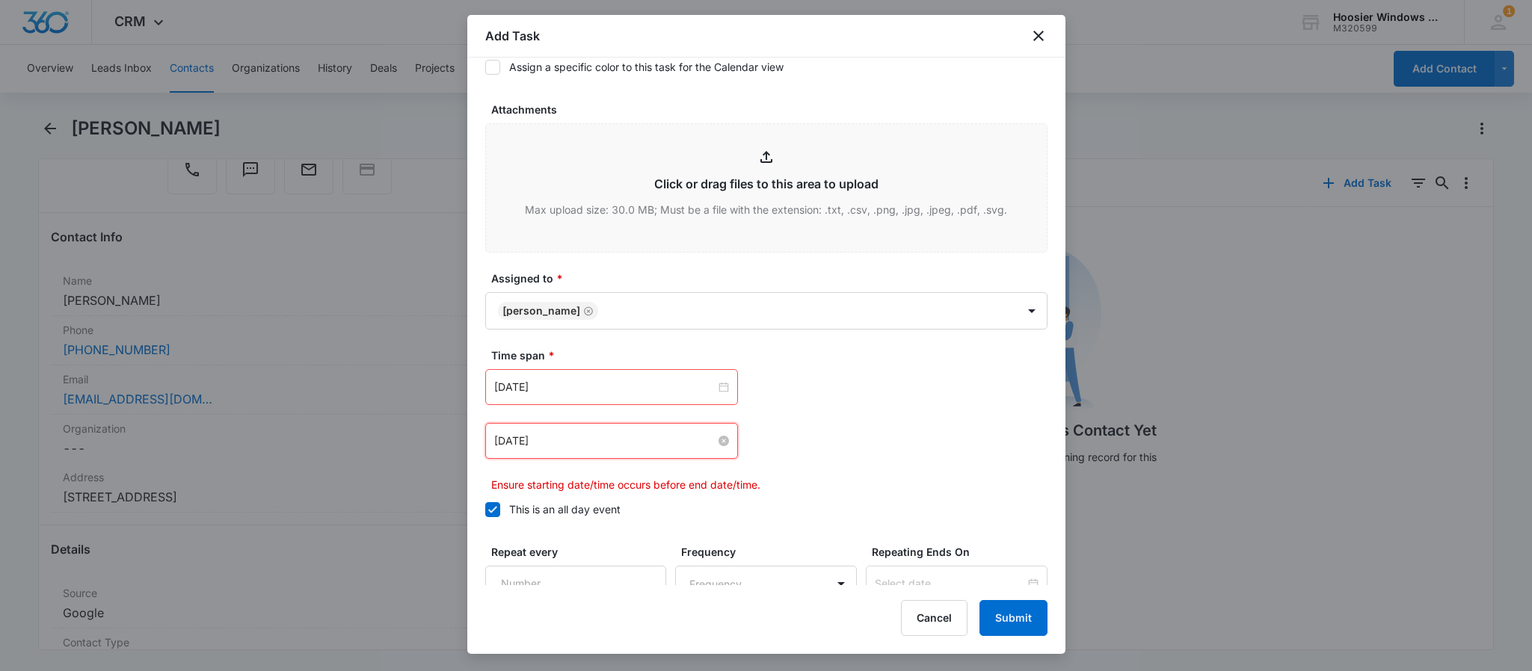
click at [538, 438] on input "[DATE]" at bounding box center [604, 441] width 221 height 16
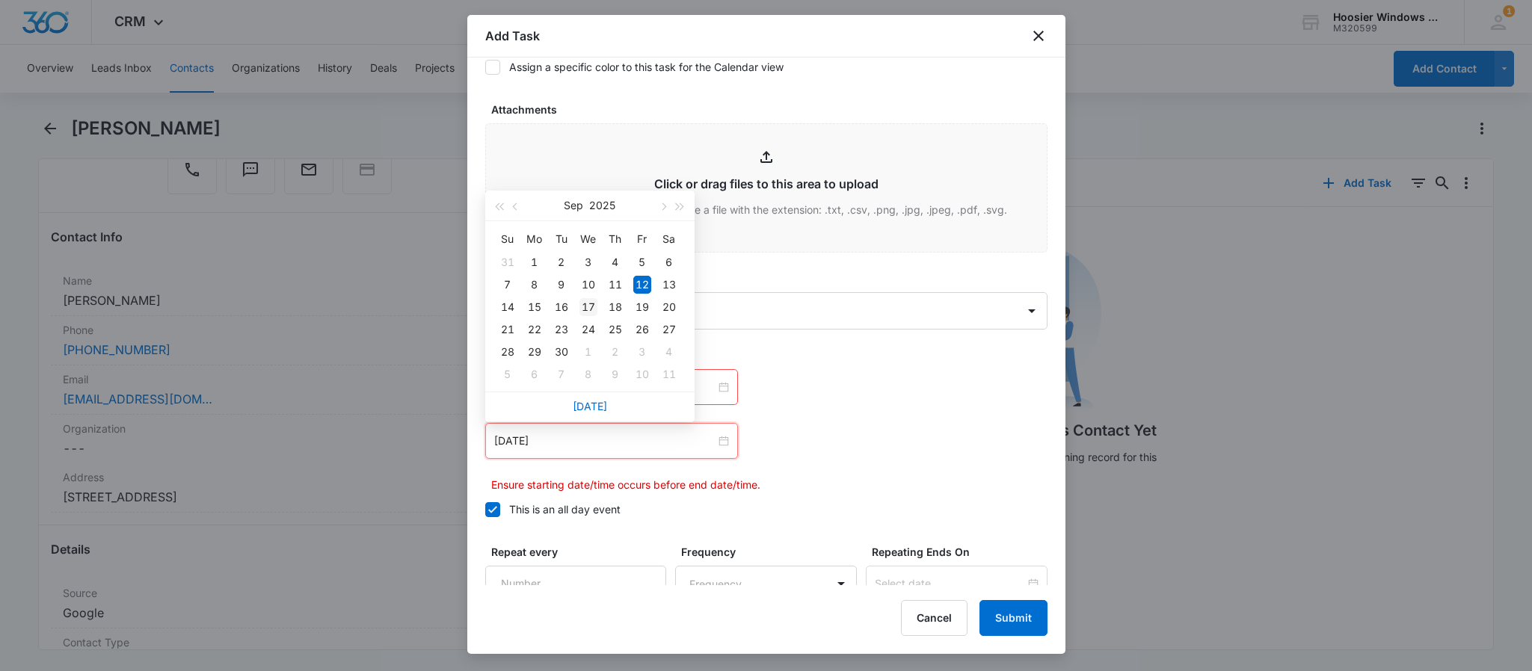
type input "[DATE]"
click at [590, 305] on div "17" at bounding box center [588, 307] width 18 height 18
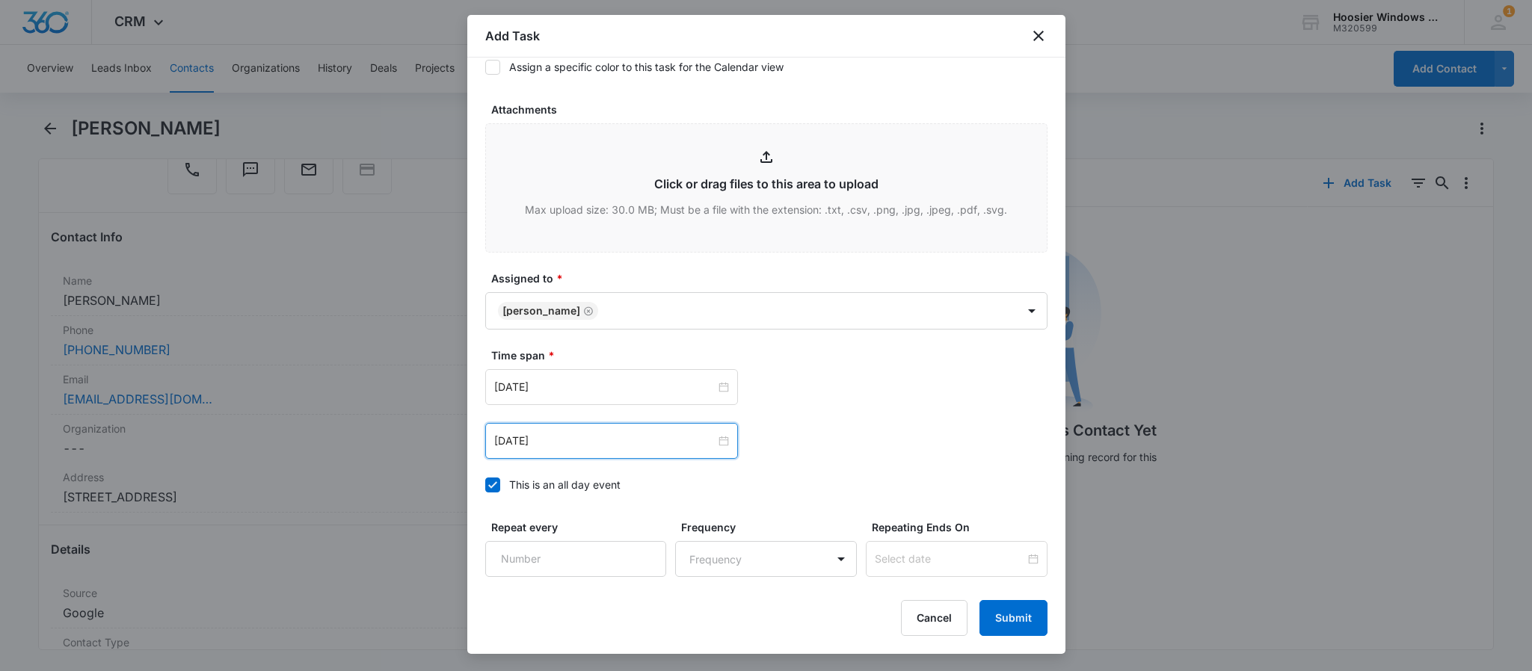
click at [493, 476] on div "Time span * [DATE] [DATE] Su Mo Tu We Th Fr Sa 31 1 2 3 4 5 6 7 8 9 10 11 12 13…" at bounding box center [766, 425] width 562 height 154
click at [490, 483] on icon at bounding box center [492, 485] width 13 height 13
click at [485, 485] on input "This is an all day event" at bounding box center [485, 485] width 0 height 0
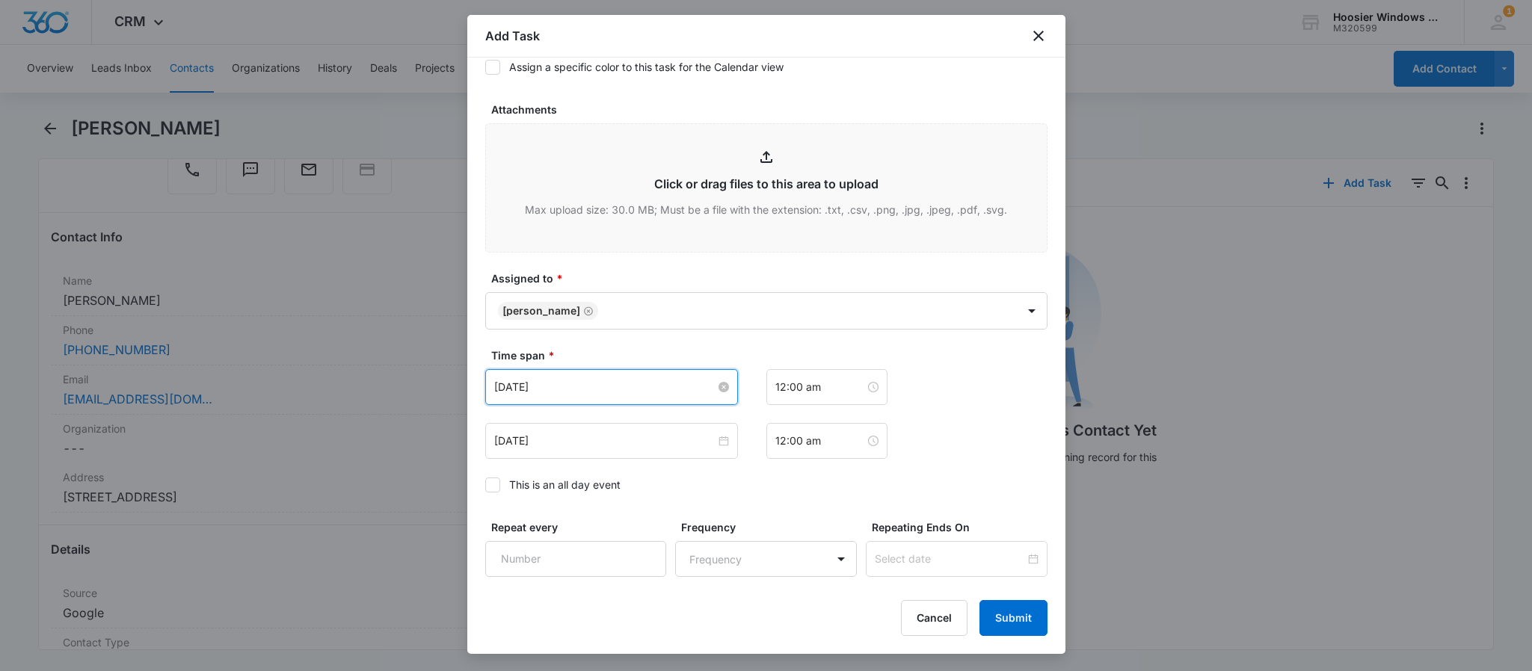
click at [637, 389] on input "[DATE]" at bounding box center [604, 387] width 221 height 16
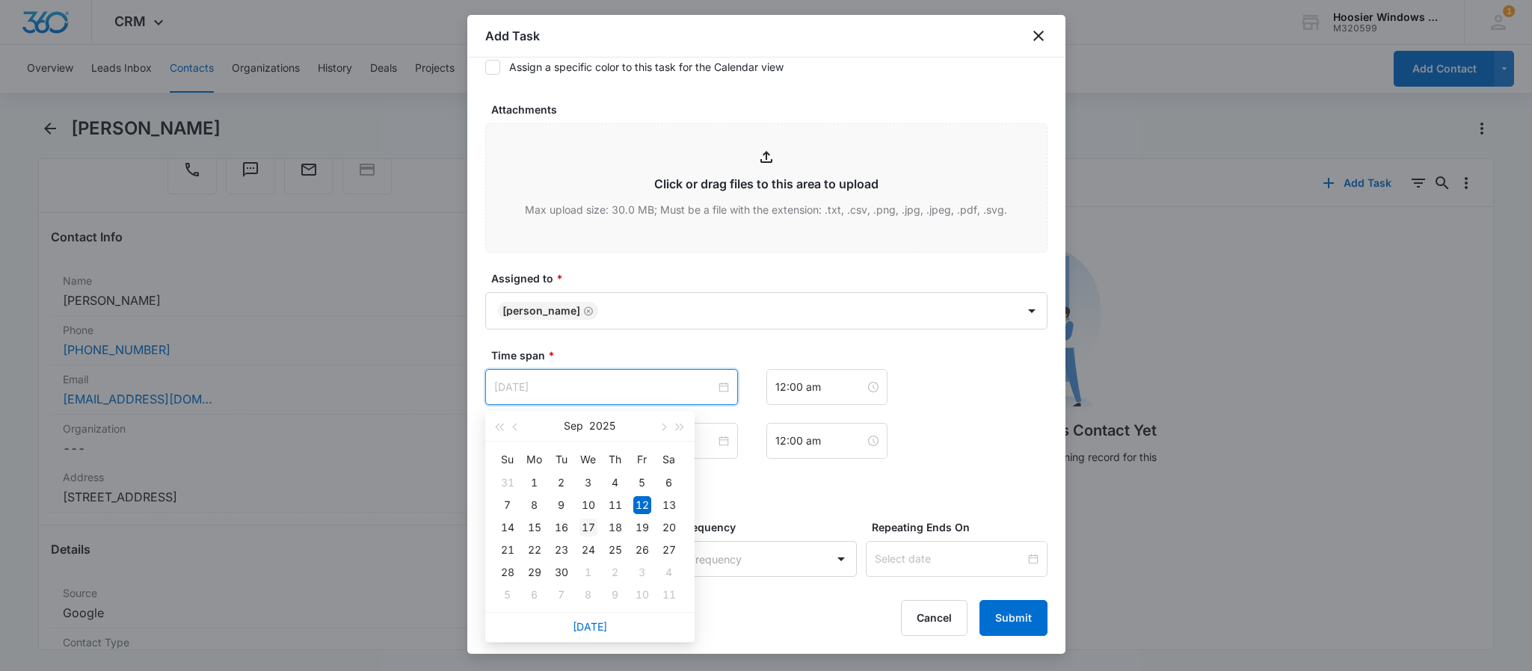
type input "[DATE]"
click at [585, 528] on div "17" at bounding box center [588, 528] width 18 height 18
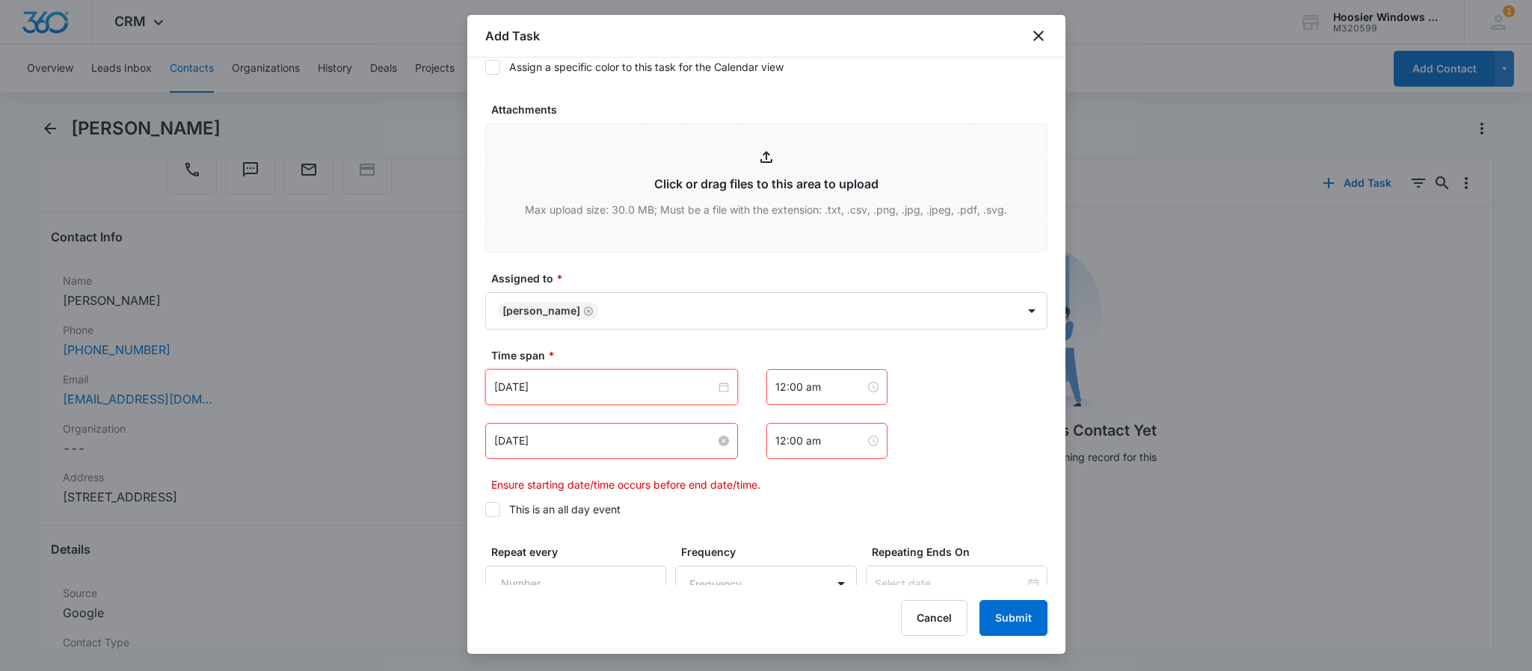
click at [639, 440] on input "[DATE]" at bounding box center [604, 441] width 221 height 16
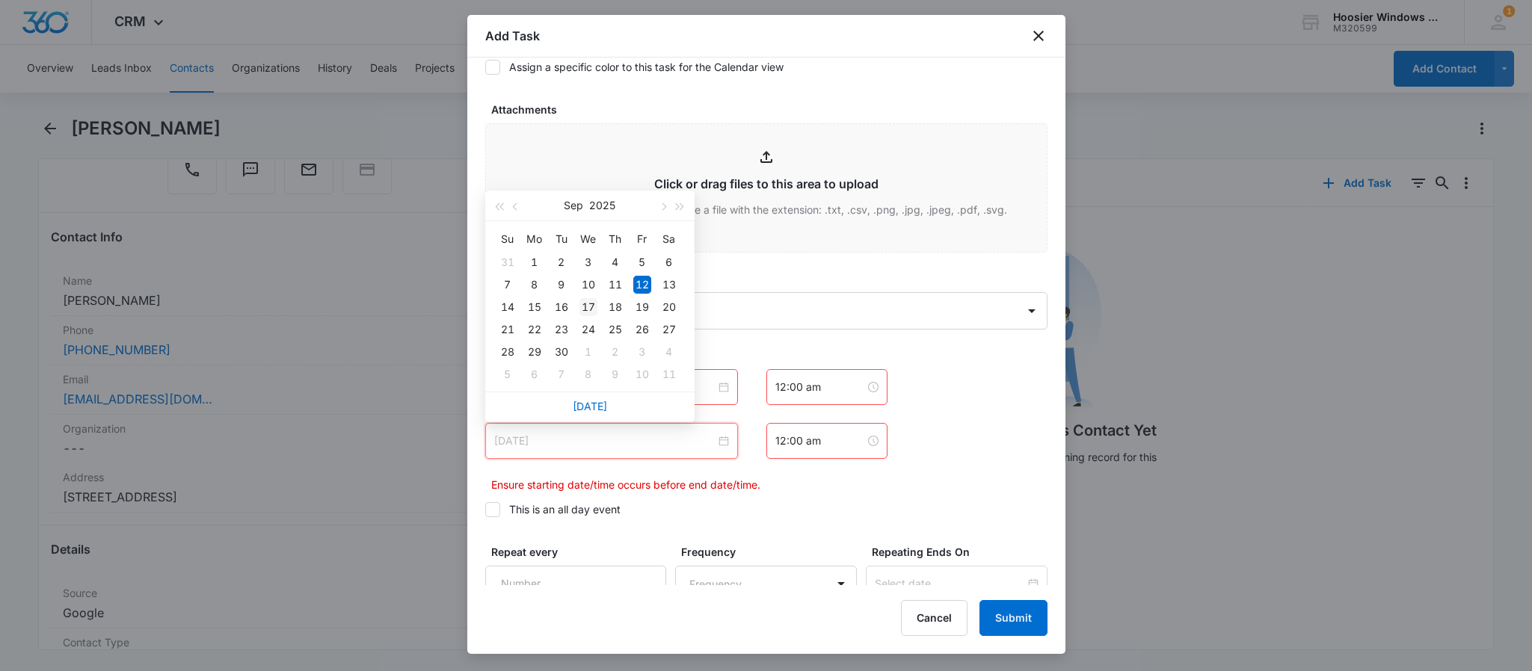
type input "[DATE]"
click at [583, 307] on div "17" at bounding box center [588, 307] width 18 height 18
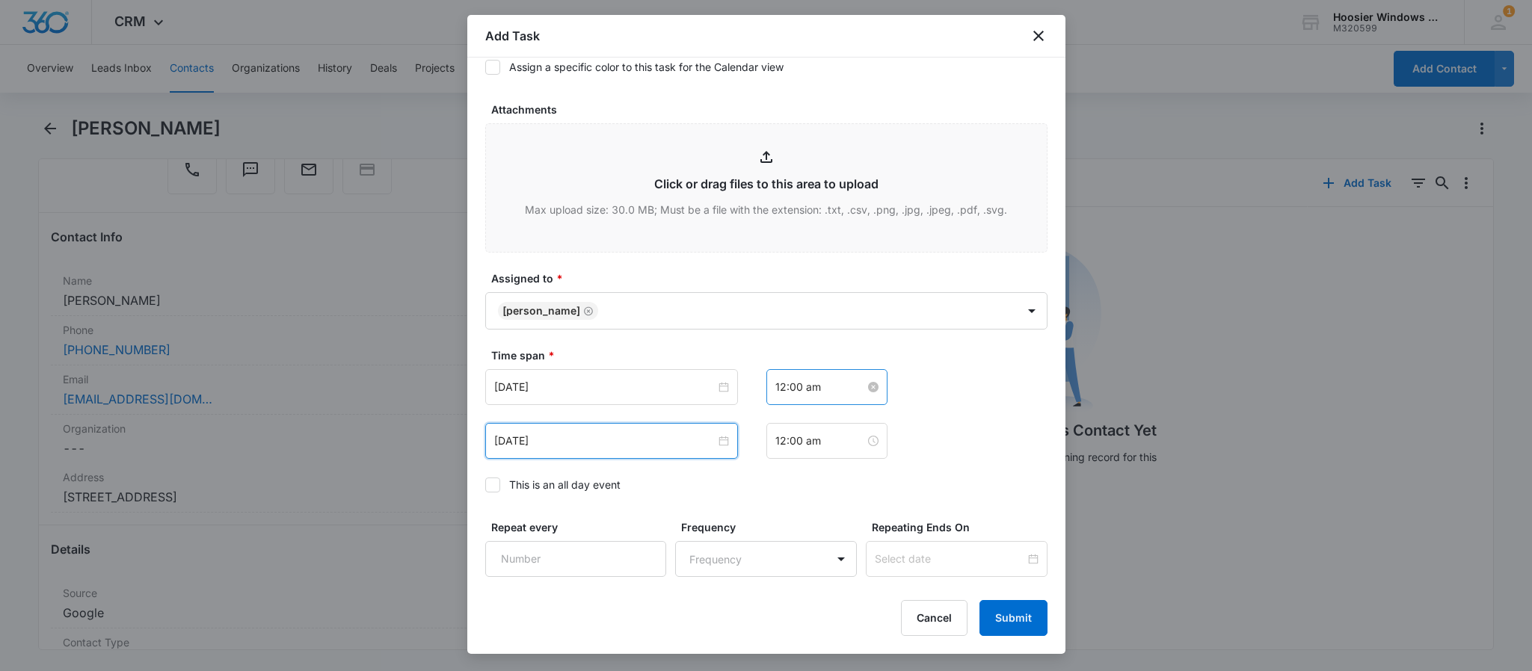
click at [824, 384] on input "12:00 am" at bounding box center [820, 387] width 90 height 16
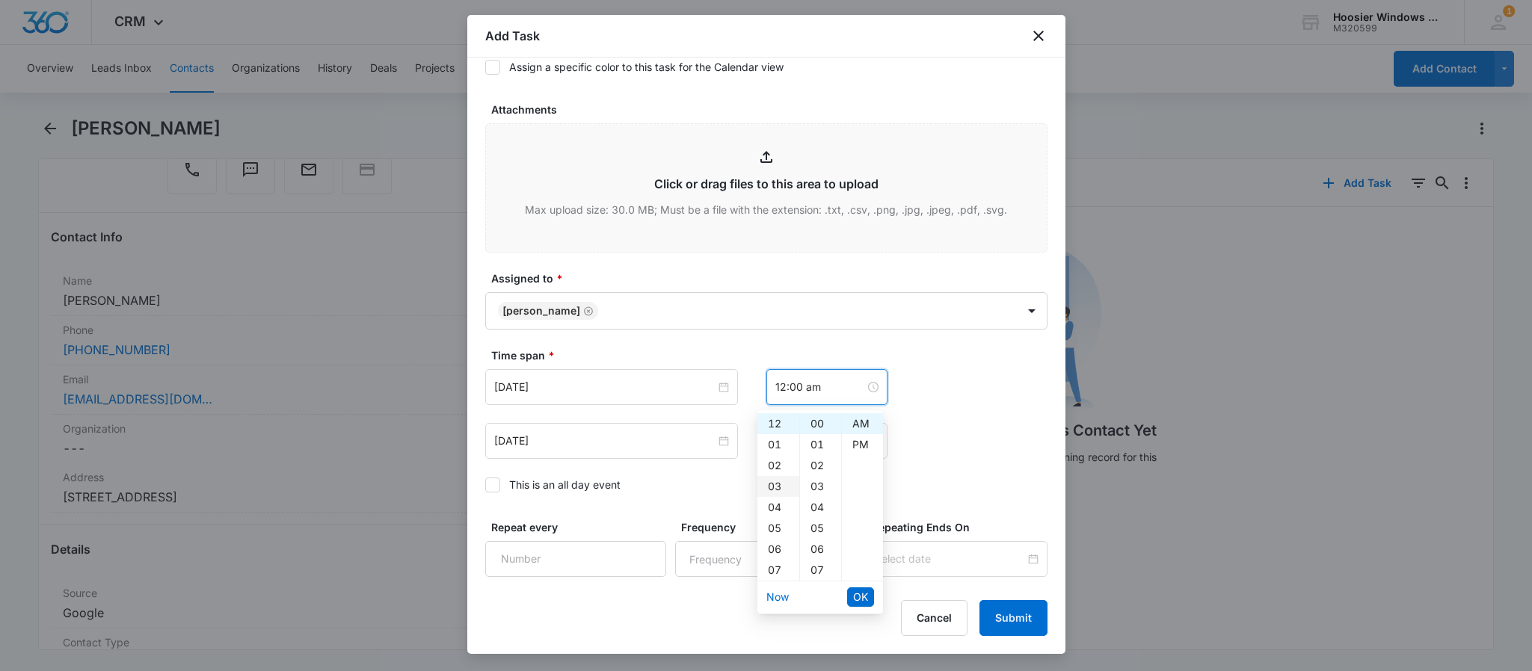
click at [772, 488] on div "03" at bounding box center [778, 486] width 42 height 21
click at [819, 561] on div "30" at bounding box center [820, 566] width 41 height 21
click at [862, 449] on div "PM" at bounding box center [862, 444] width 41 height 21
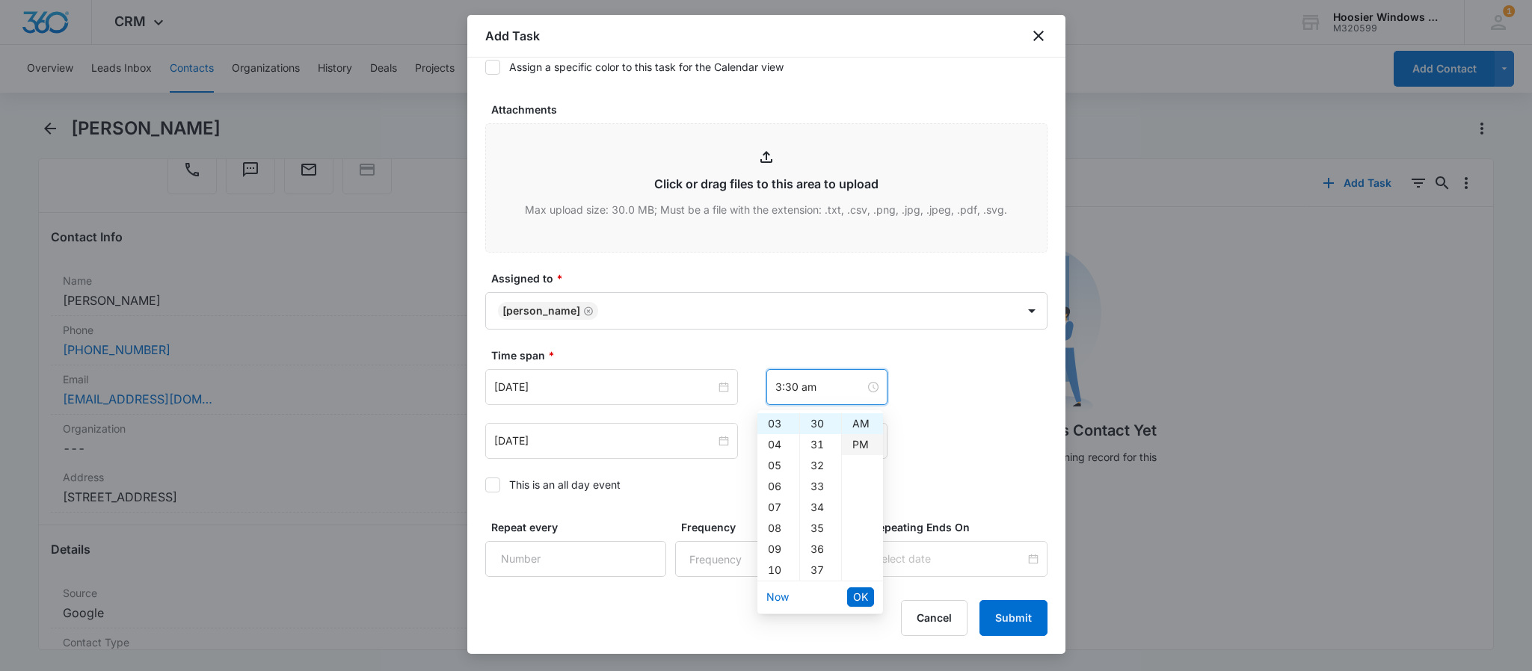
type input "3:30 pm"
click at [860, 594] on span "OK" at bounding box center [860, 597] width 15 height 16
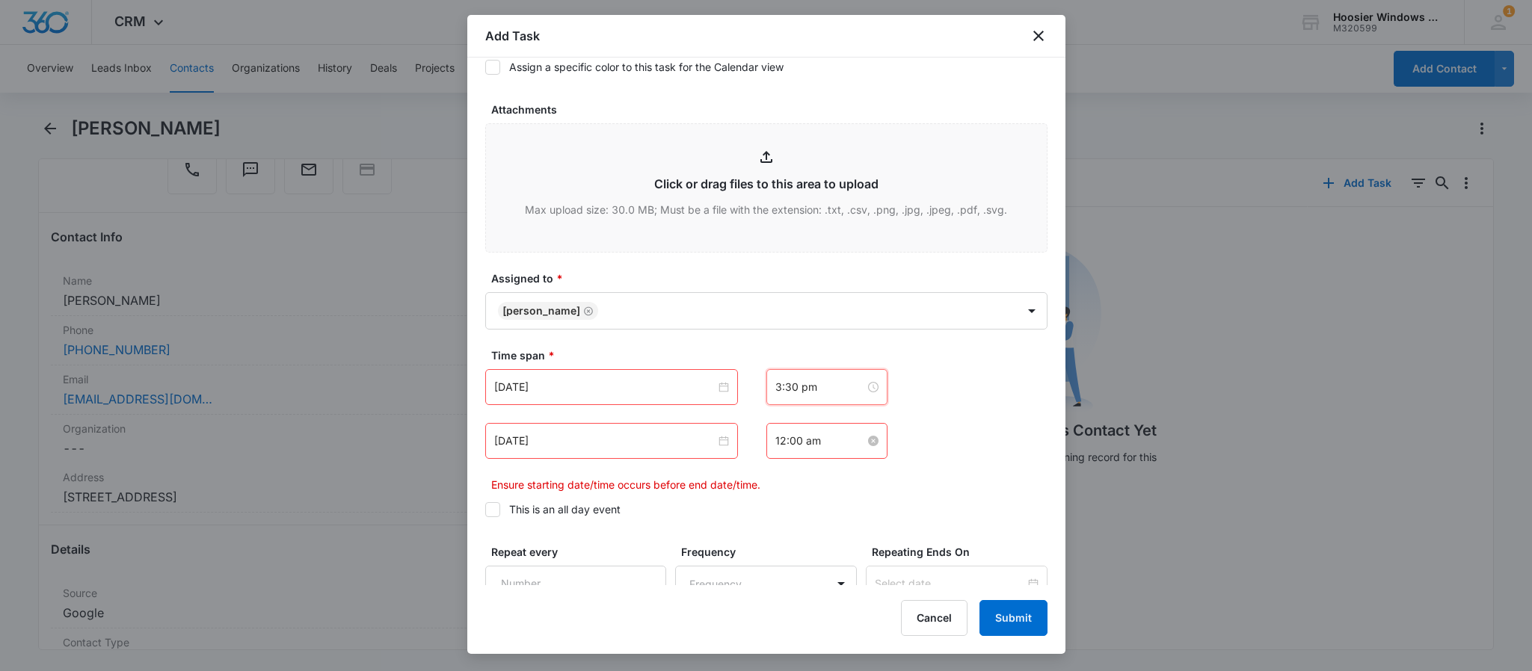
click at [811, 446] on input "12:00 am" at bounding box center [820, 441] width 90 height 16
click at [772, 557] on div "04" at bounding box center [778, 561] width 42 height 21
click at [861, 496] on div "PM" at bounding box center [862, 498] width 41 height 21
type input "4:00 pm"
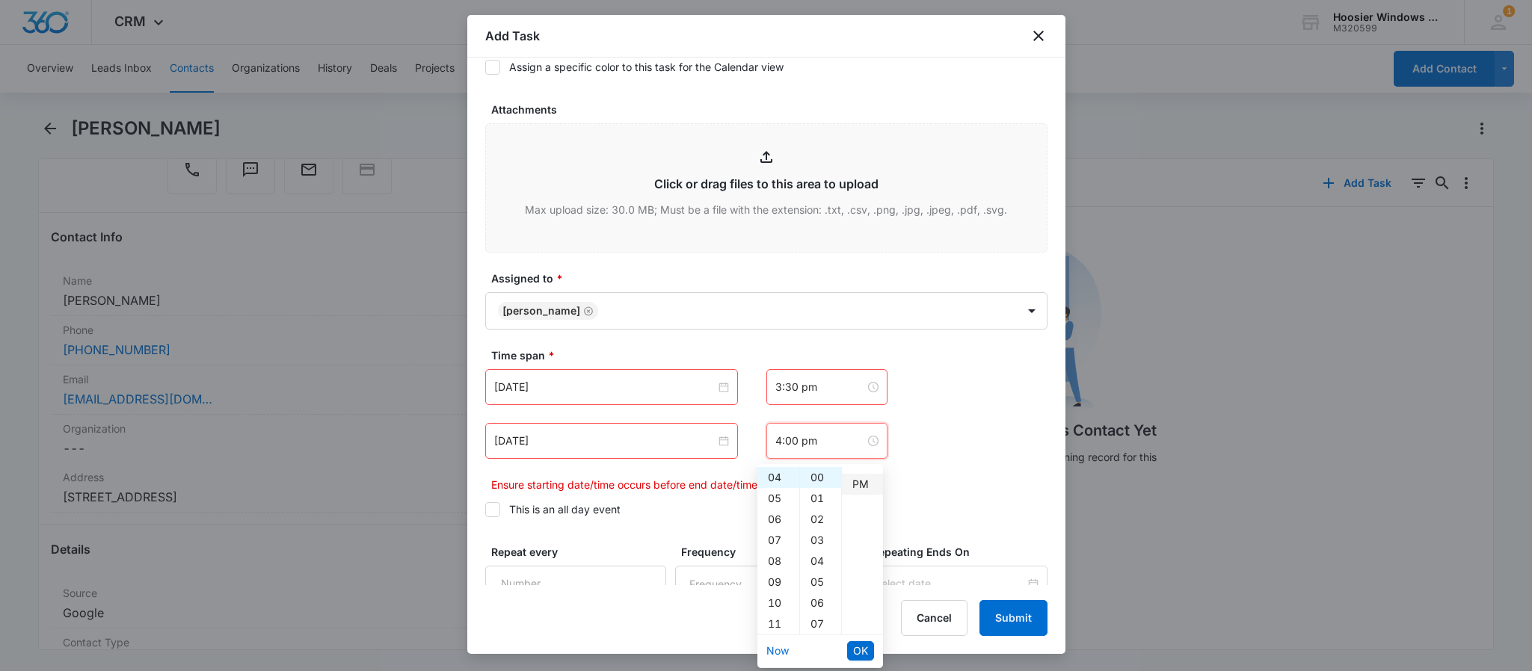
scroll to position [21, 0]
click at [861, 647] on span "OK" at bounding box center [860, 651] width 15 height 16
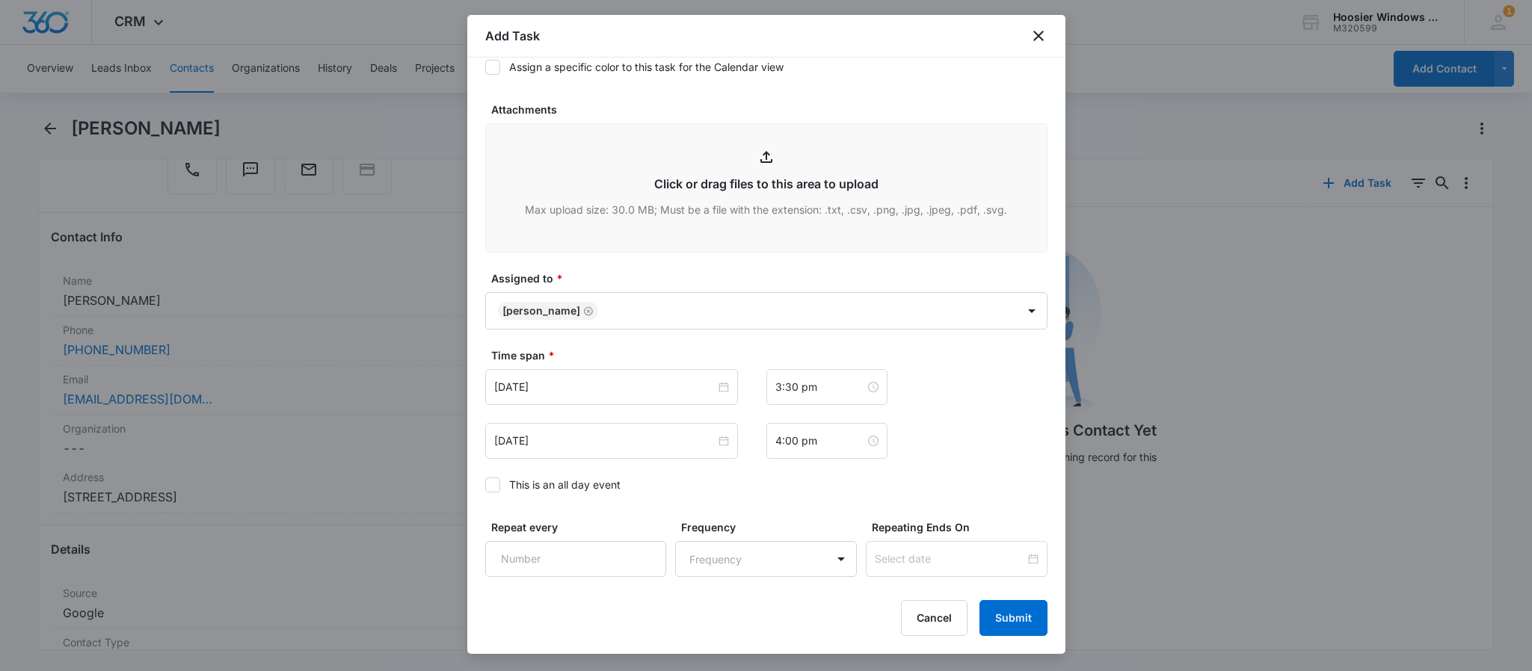
click at [978, 389] on div "[DATE] [DATE] Su Mo Tu We Th Fr Sa 31 1 2 3 4 5 6 7 8 9 10 11 12 13 14 15 16 17…" at bounding box center [766, 387] width 562 height 36
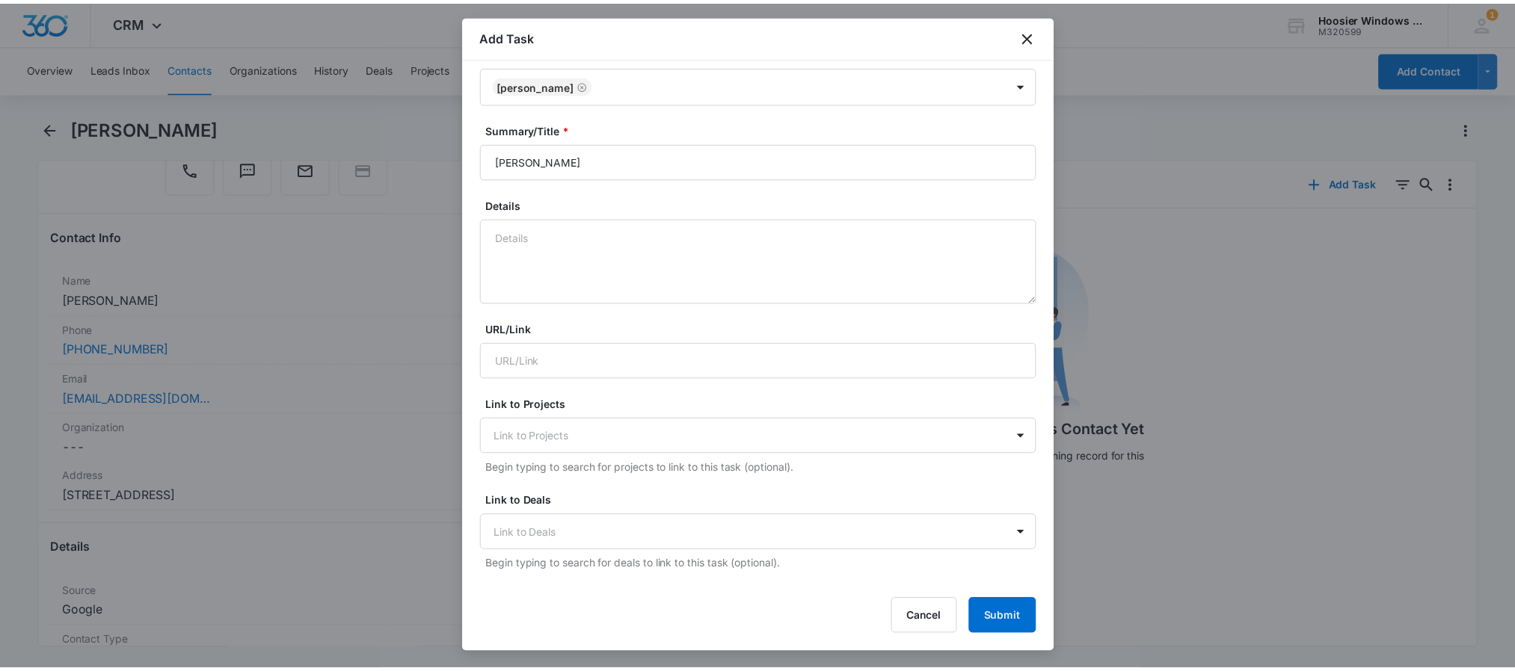
scroll to position [0, 0]
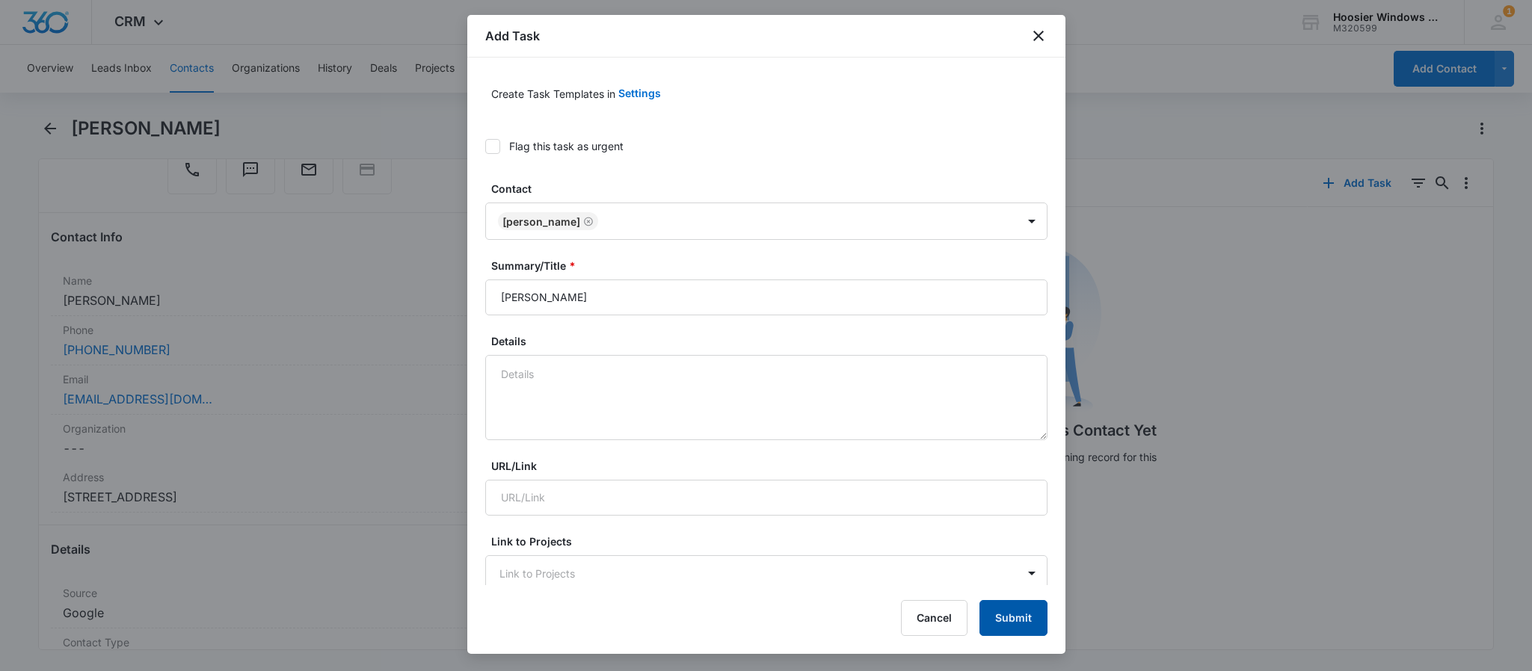
click at [1001, 618] on button "Submit" at bounding box center [1013, 618] width 68 height 36
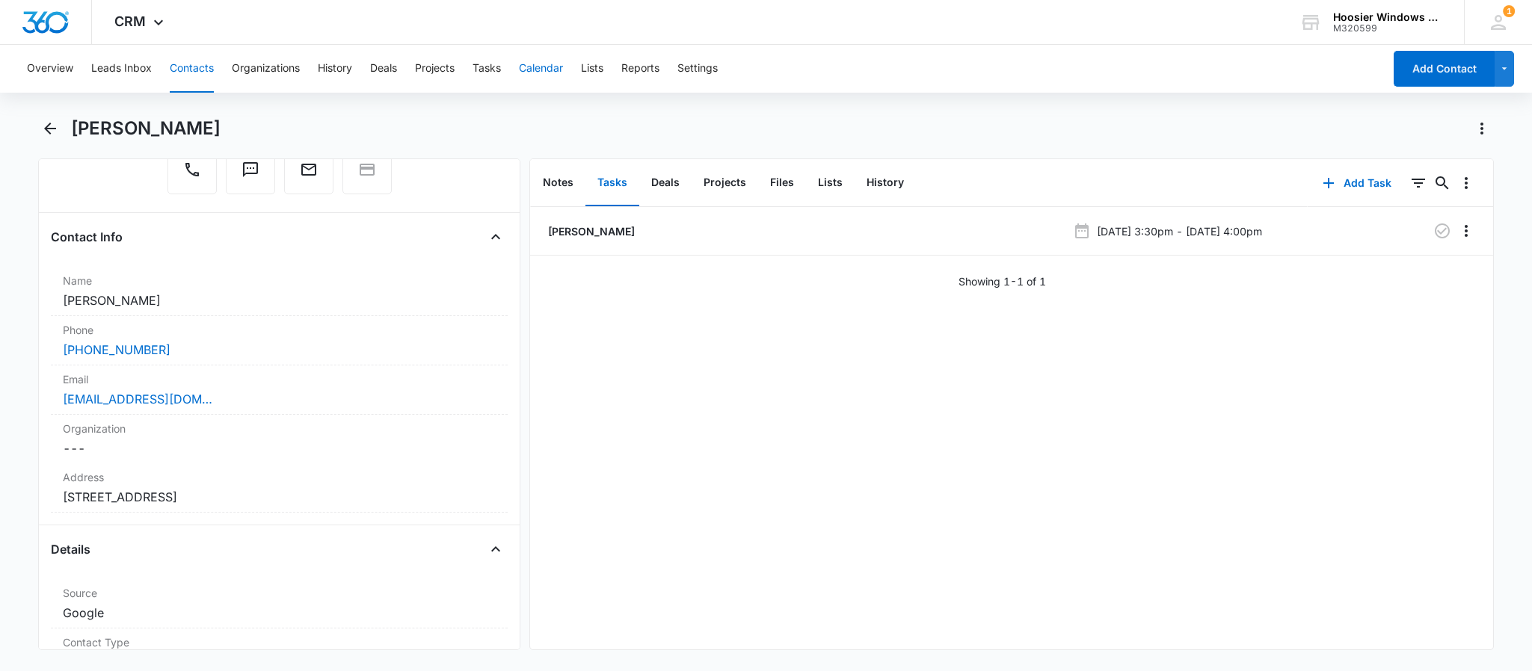
click at [535, 76] on button "Calendar" at bounding box center [541, 69] width 44 height 48
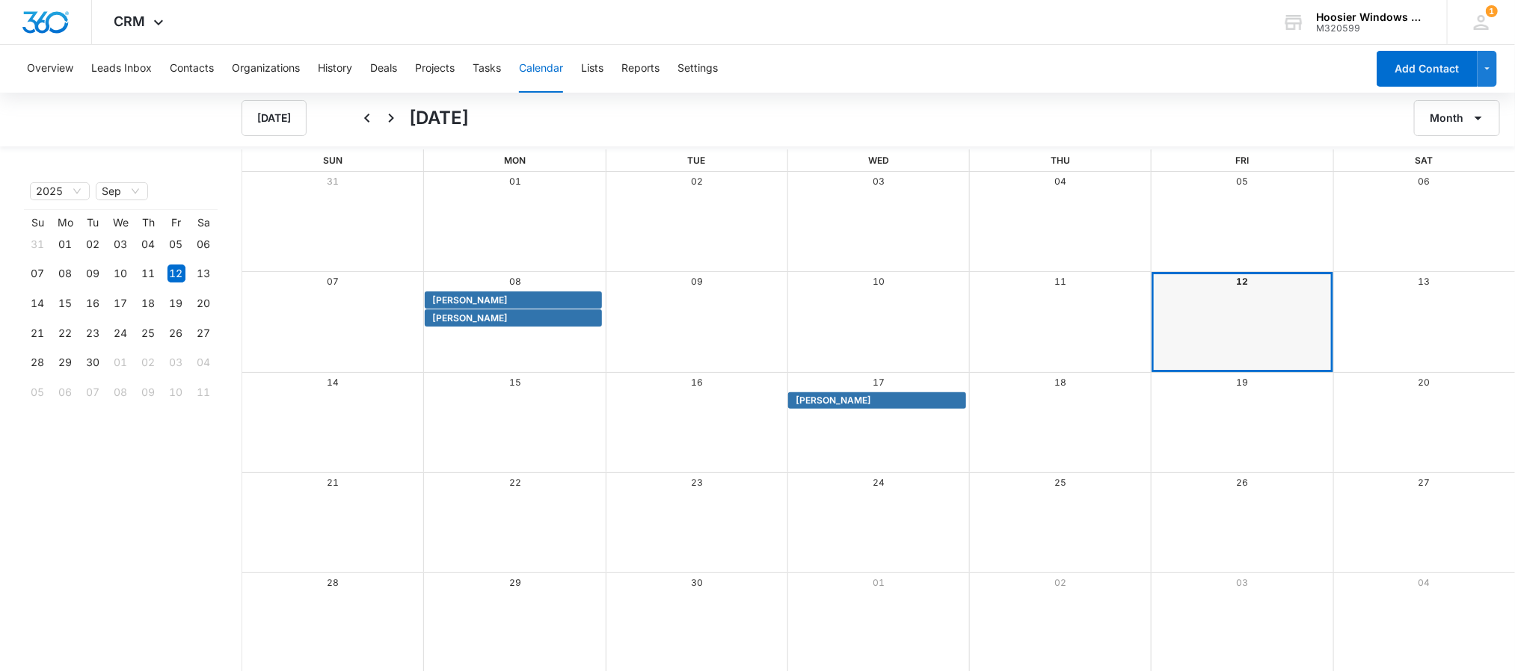
click at [902, 144] on div "[DATE] [DATE] Month" at bounding box center [757, 118] width 1515 height 57
